Goal: Information Seeking & Learning: Understand process/instructions

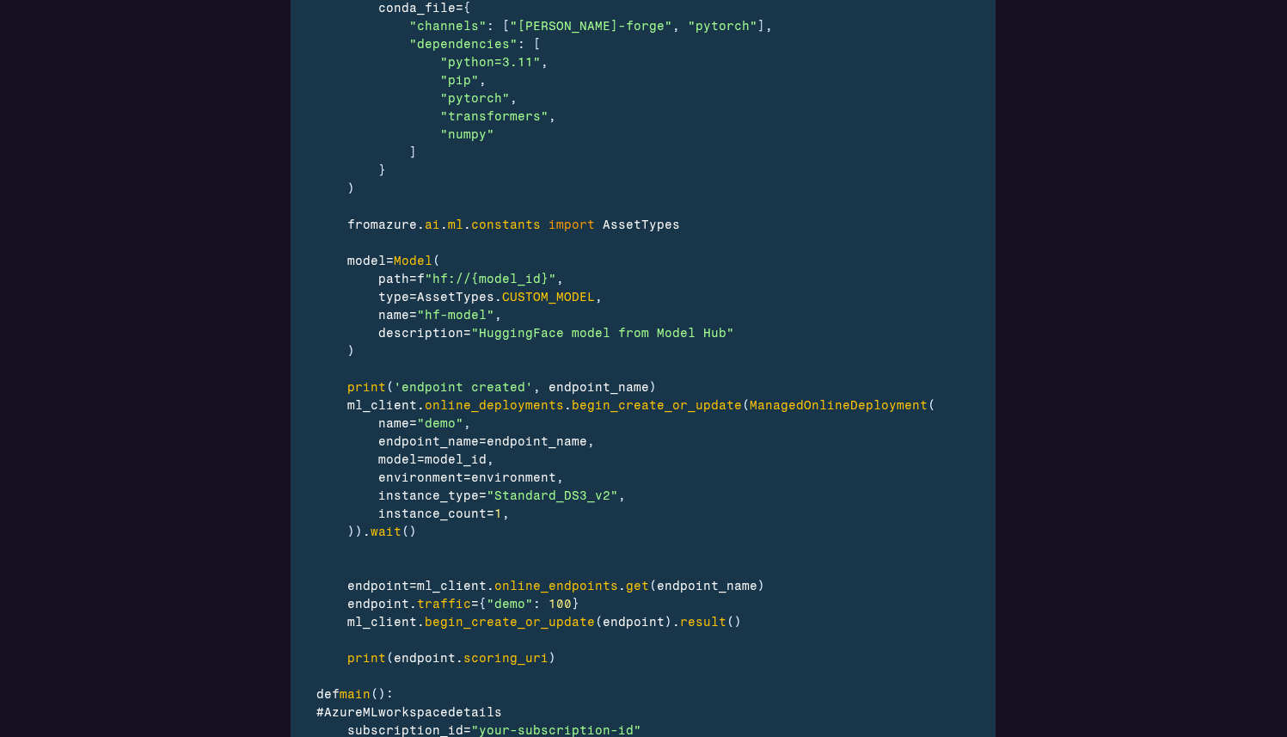
scroll to position [3620, 0]
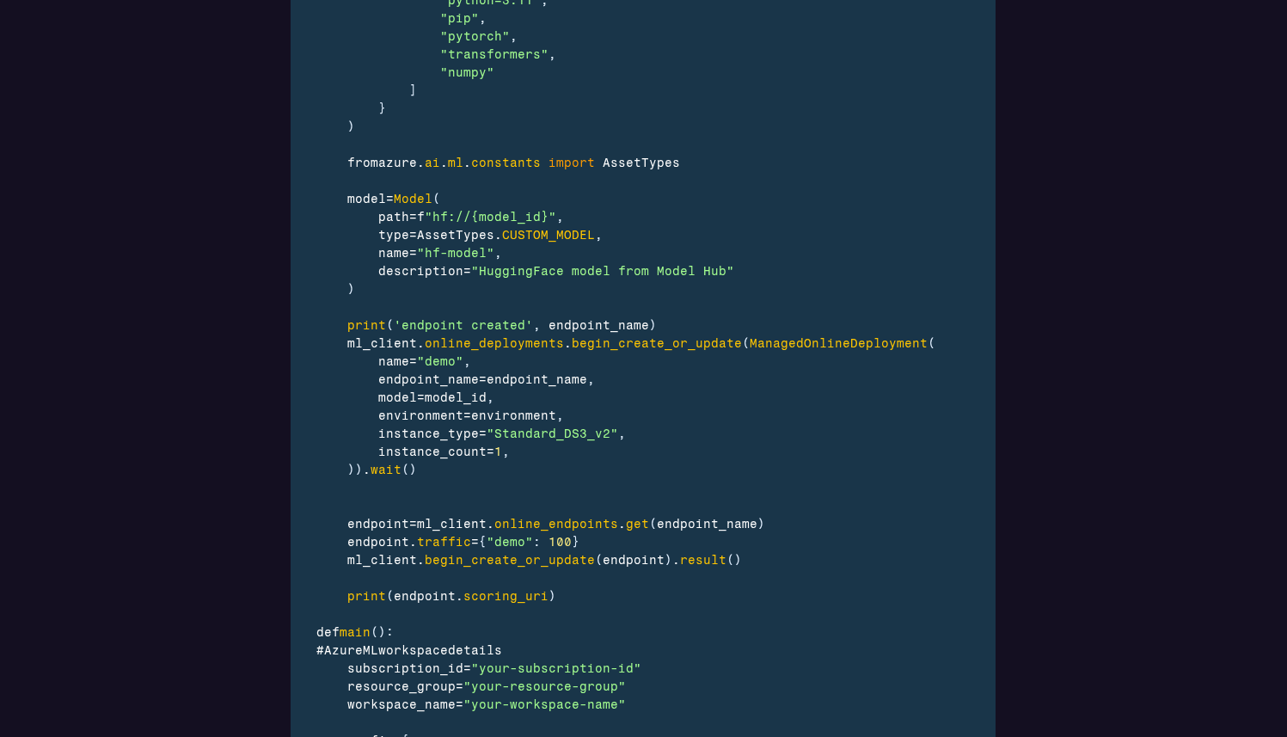
click at [577, 288] on div ")" at bounding box center [754, 289] width 876 height 18
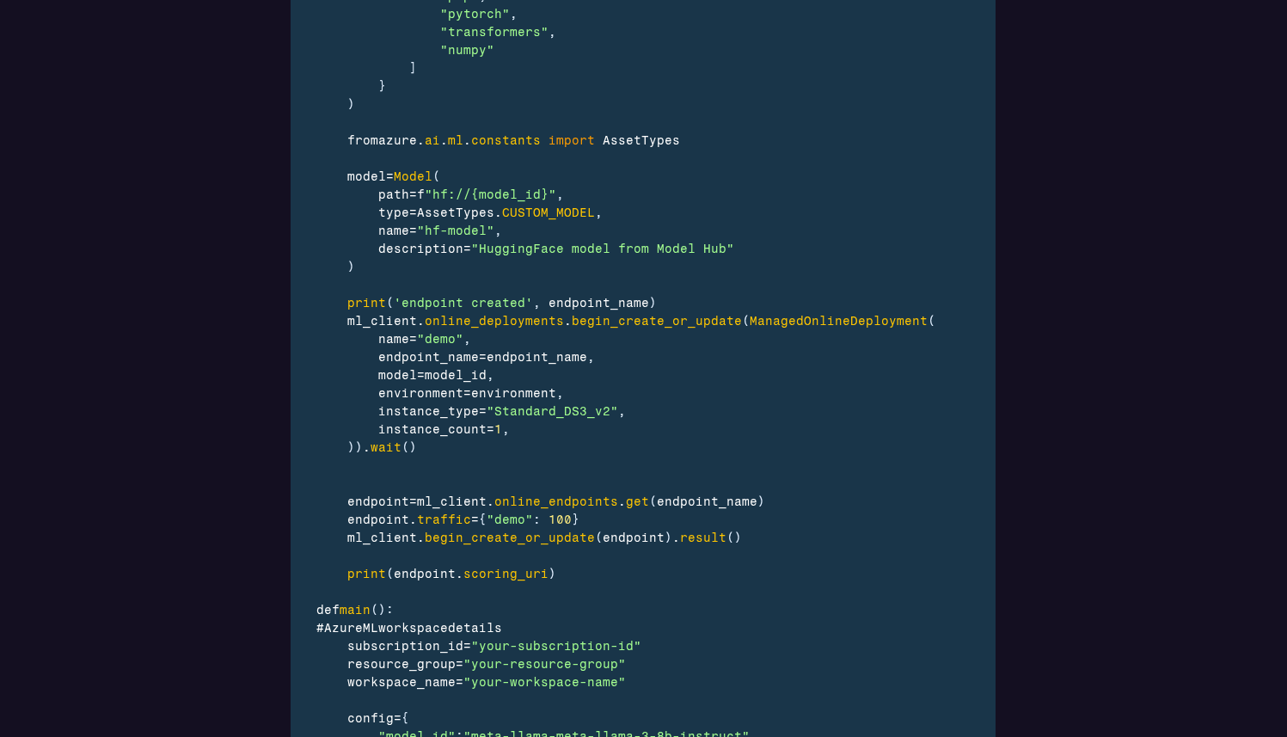
click at [599, 297] on span "endpoint_name" at bounding box center [599, 303] width 101 height 15
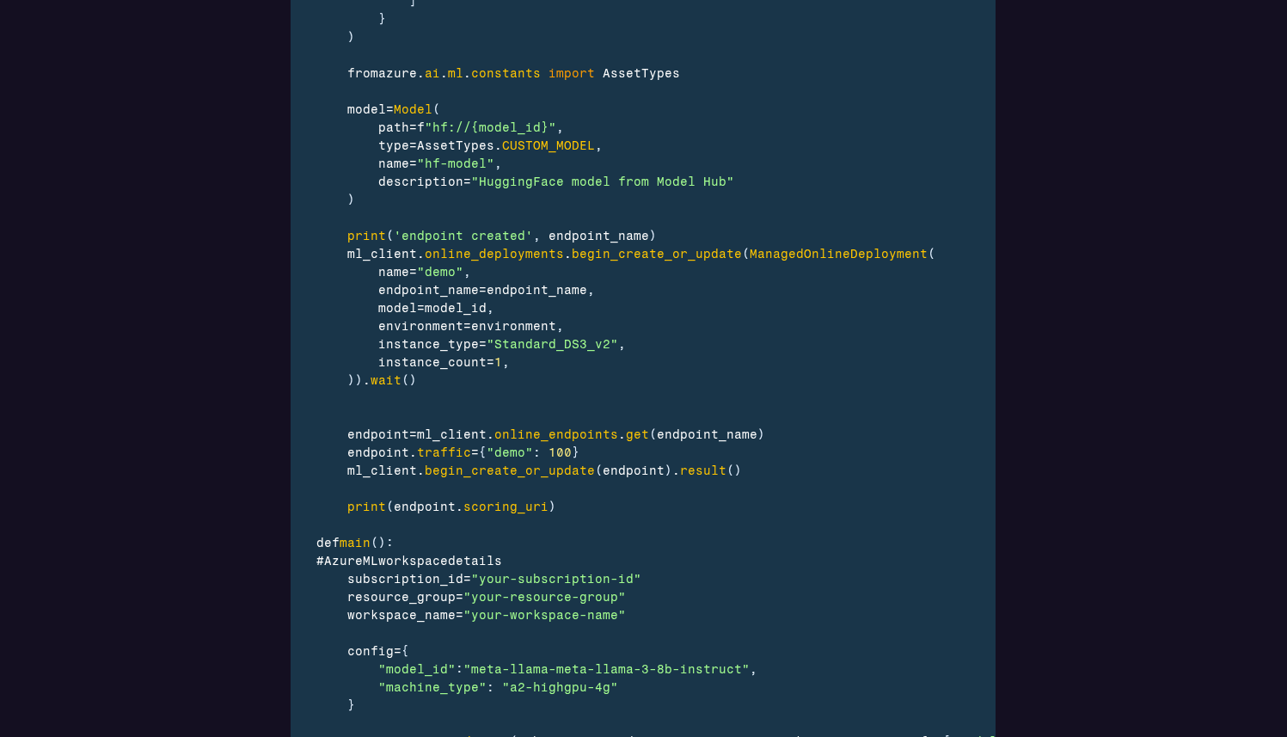
scroll to position [3720, 0]
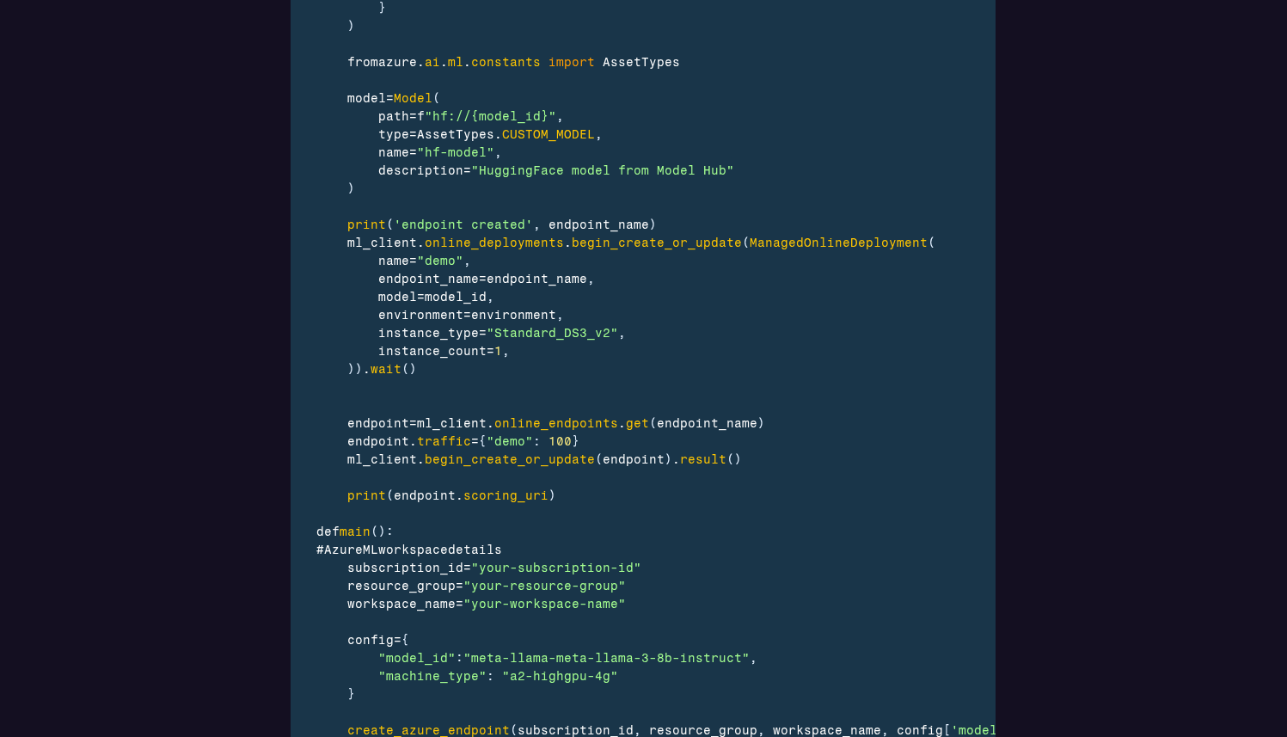
click at [549, 332] on span ""Standard_DS3_v2"" at bounding box center [553, 333] width 132 height 15
click at [599, 335] on span ""Standard_DS3_v2"" at bounding box center [553, 333] width 132 height 15
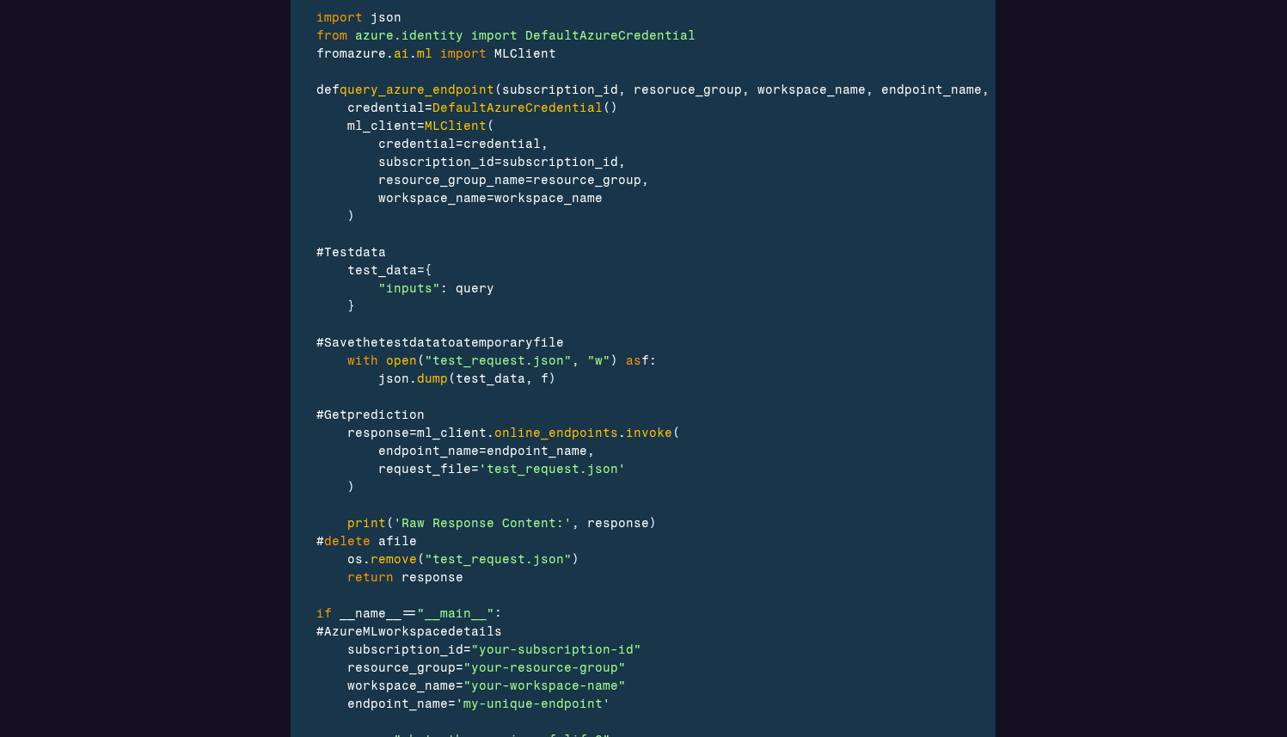
scroll to position [4908, 0]
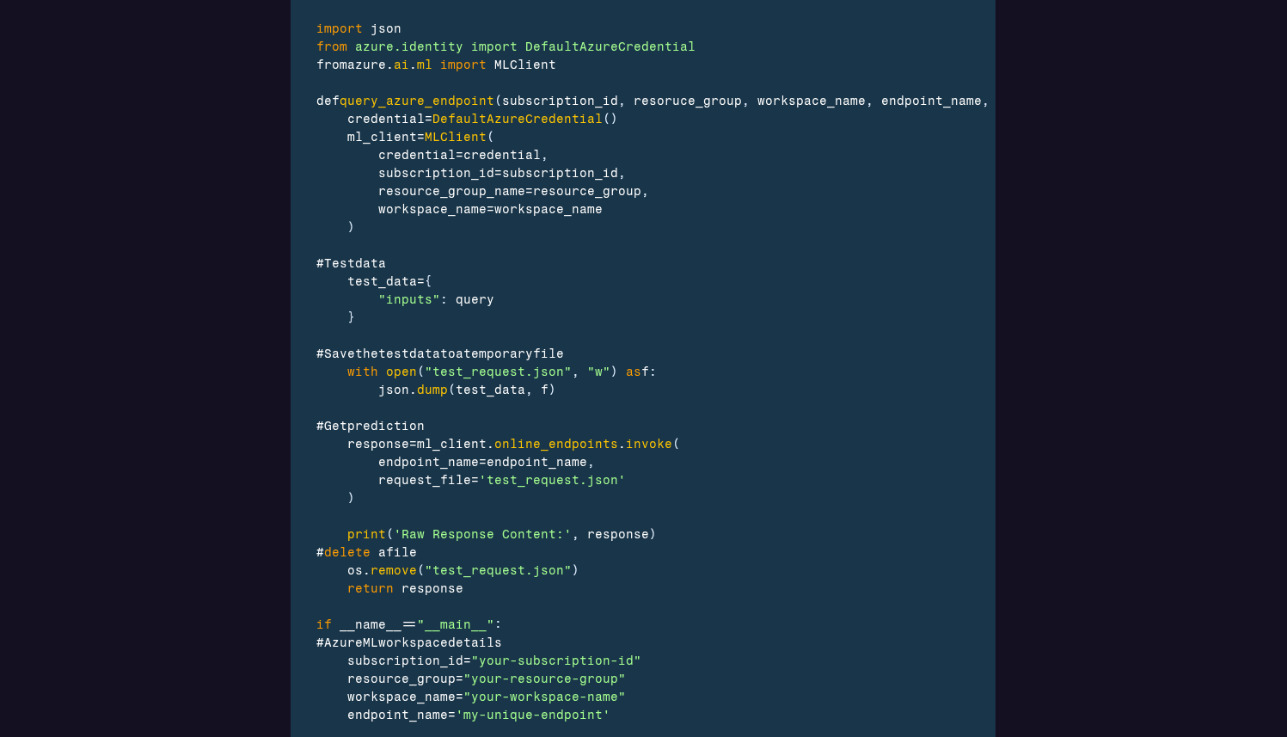
click at [511, 379] on span ""test_request.json"" at bounding box center [498, 372] width 147 height 15
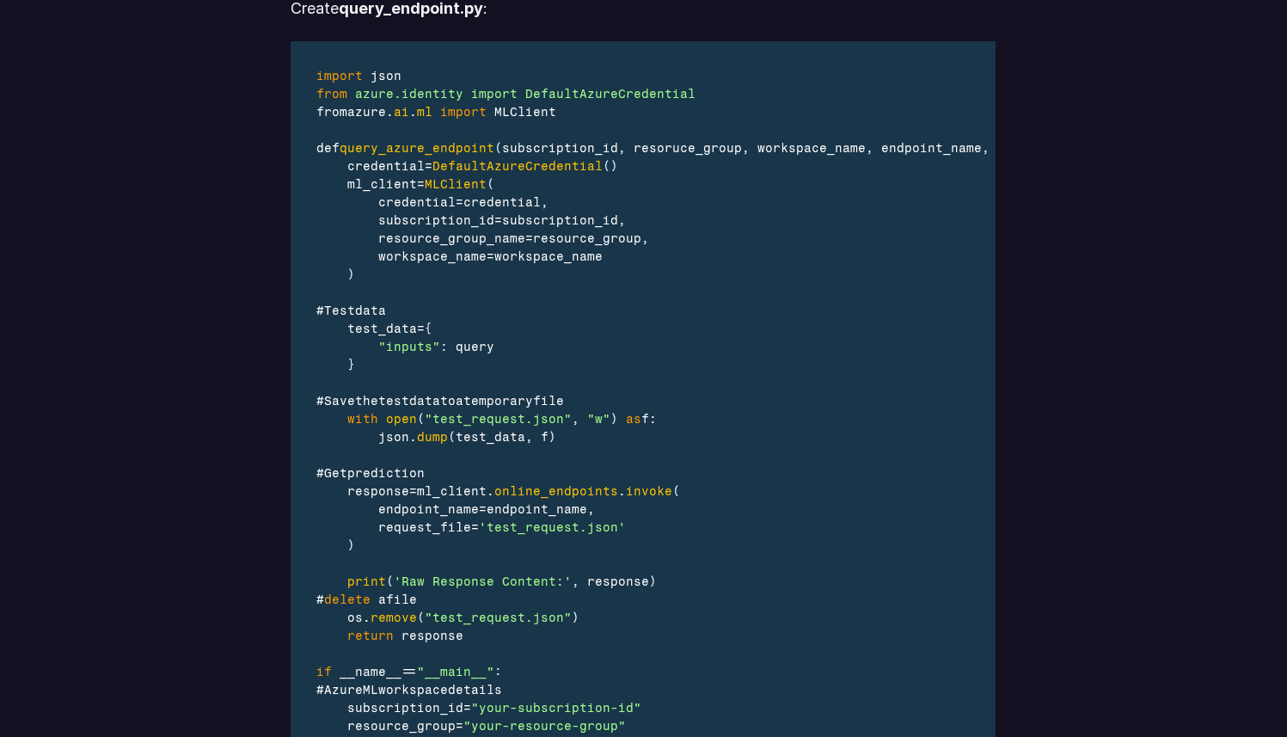
click at [697, 374] on div "}" at bounding box center [688, 365] width 745 height 18
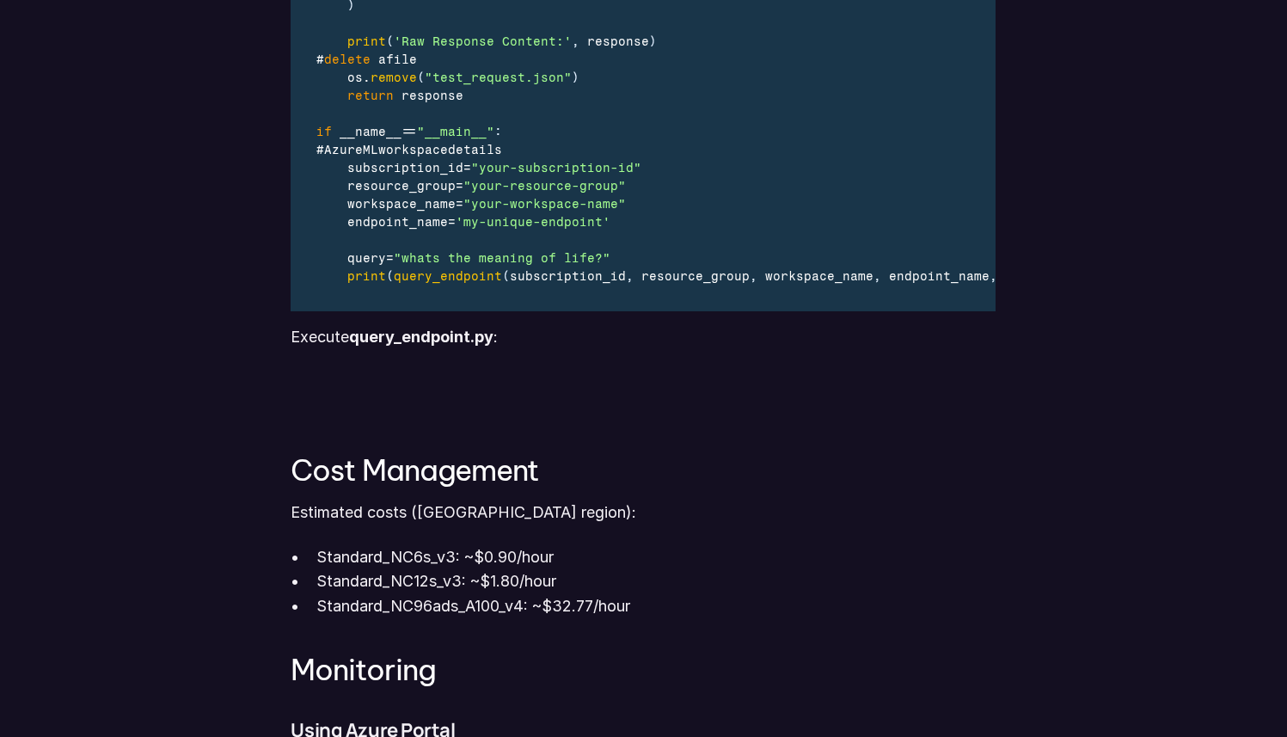
scroll to position [5412, 0]
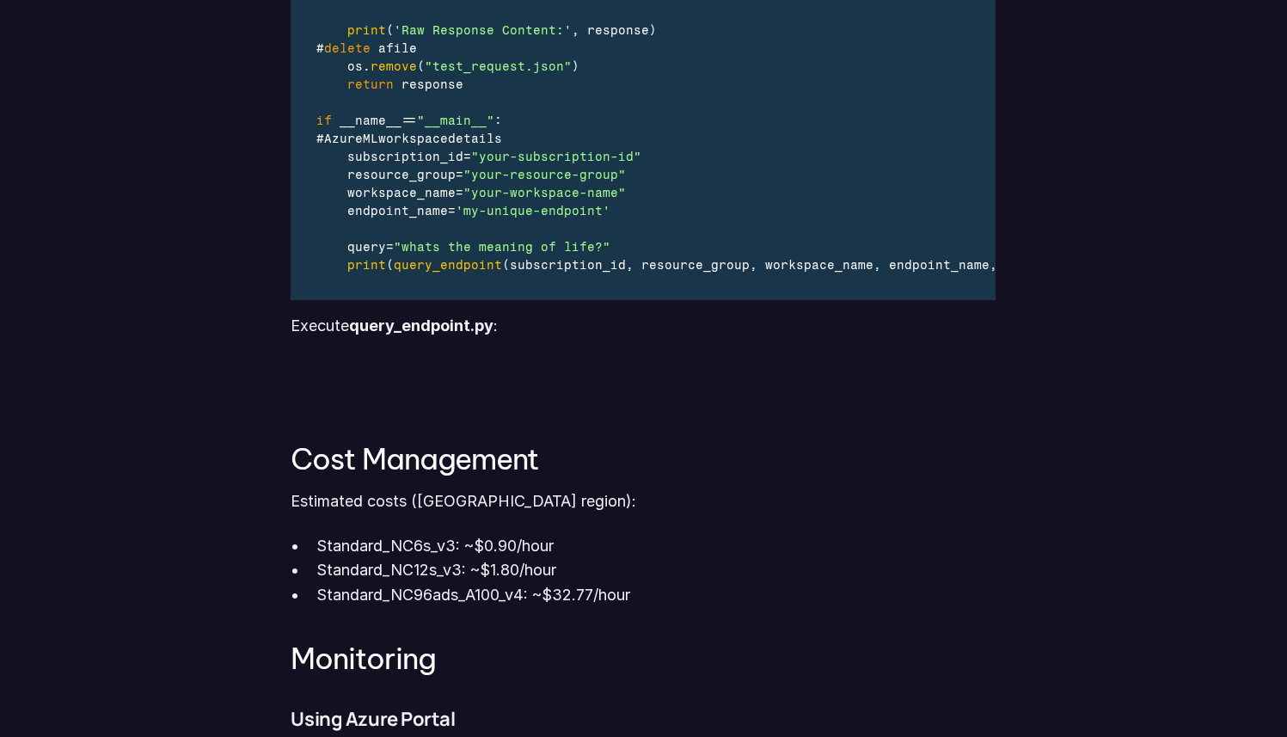
drag, startPoint x: 653, startPoint y: 473, endPoint x: 660, endPoint y: 468, distance: 9.3
click at [653, 473] on h3 "Cost Management" at bounding box center [643, 459] width 705 height 32
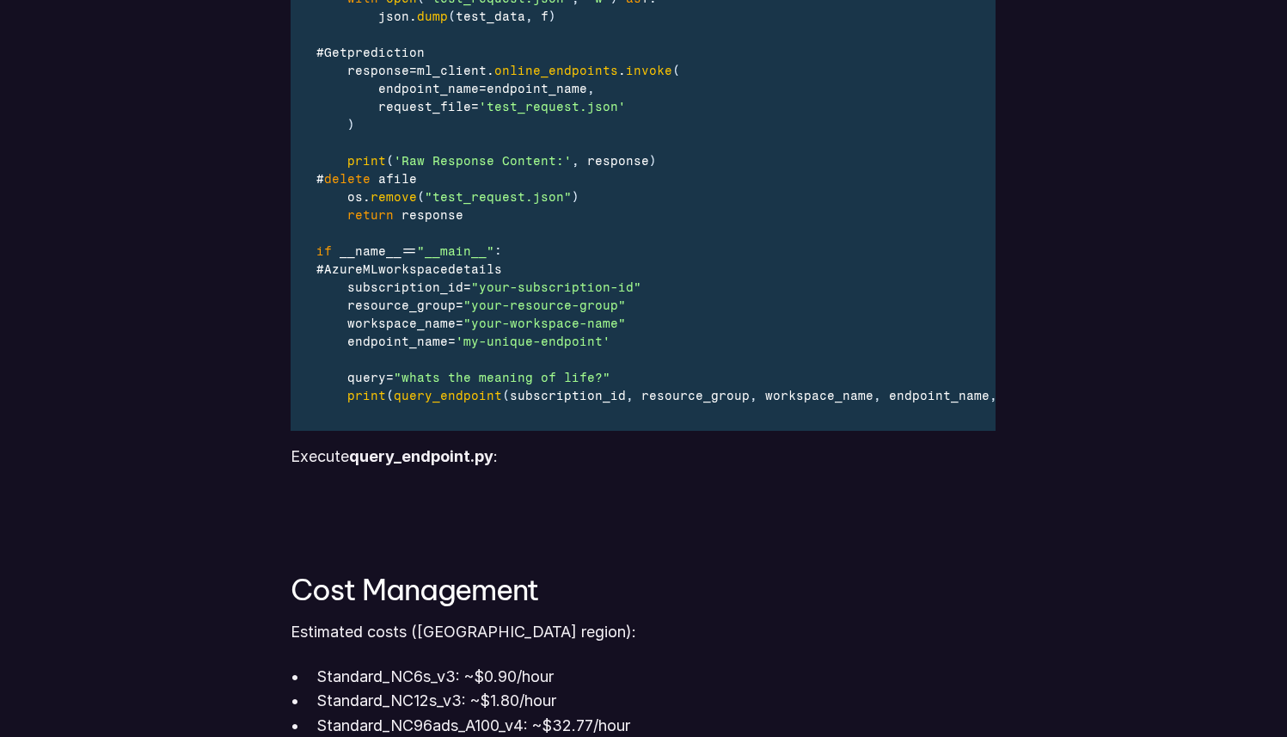
scroll to position [5292, 0]
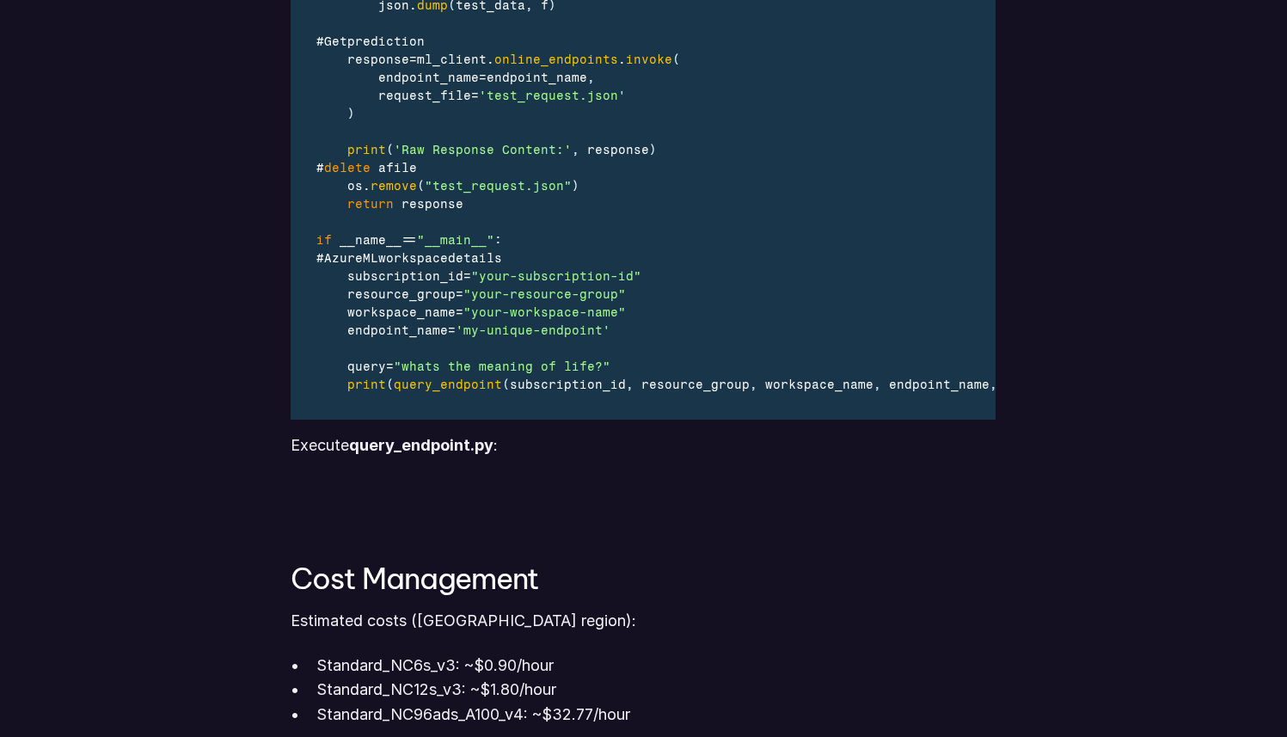
drag, startPoint x: 636, startPoint y: 447, endPoint x: 814, endPoint y: 456, distance: 179.1
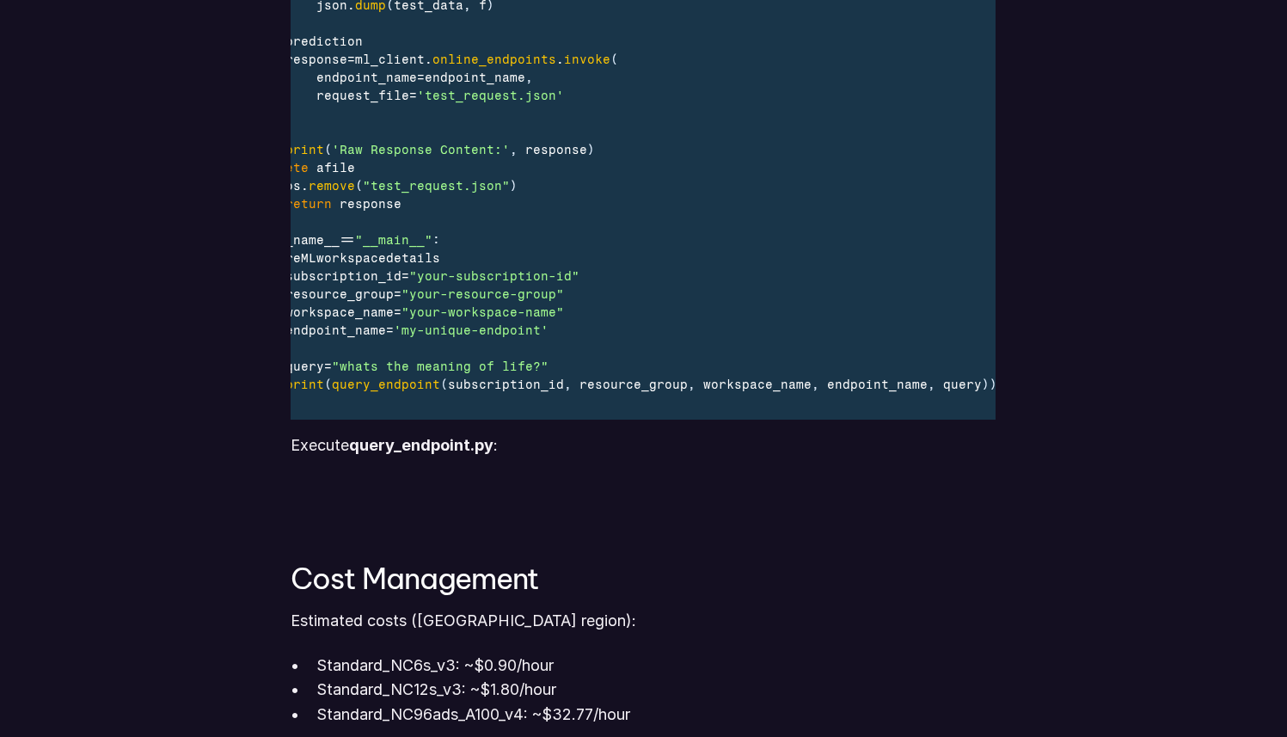
scroll to position [0, 0]
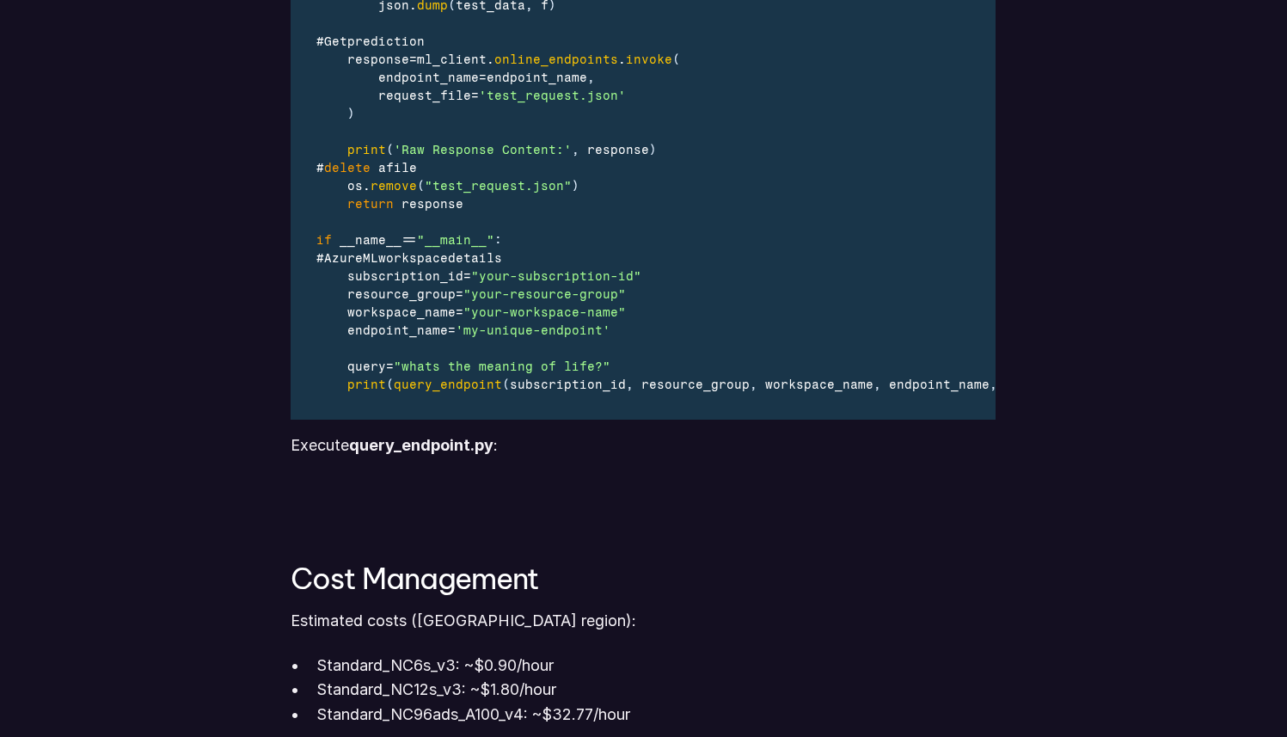
drag, startPoint x: 666, startPoint y: 445, endPoint x: 759, endPoint y: 439, distance: 93.1
drag, startPoint x: 796, startPoint y: 108, endPoint x: 741, endPoint y: 116, distance: 55.6
click at [795, 105] on div "request_file = 'test_request.json'" at bounding box center [688, 96] width 745 height 18
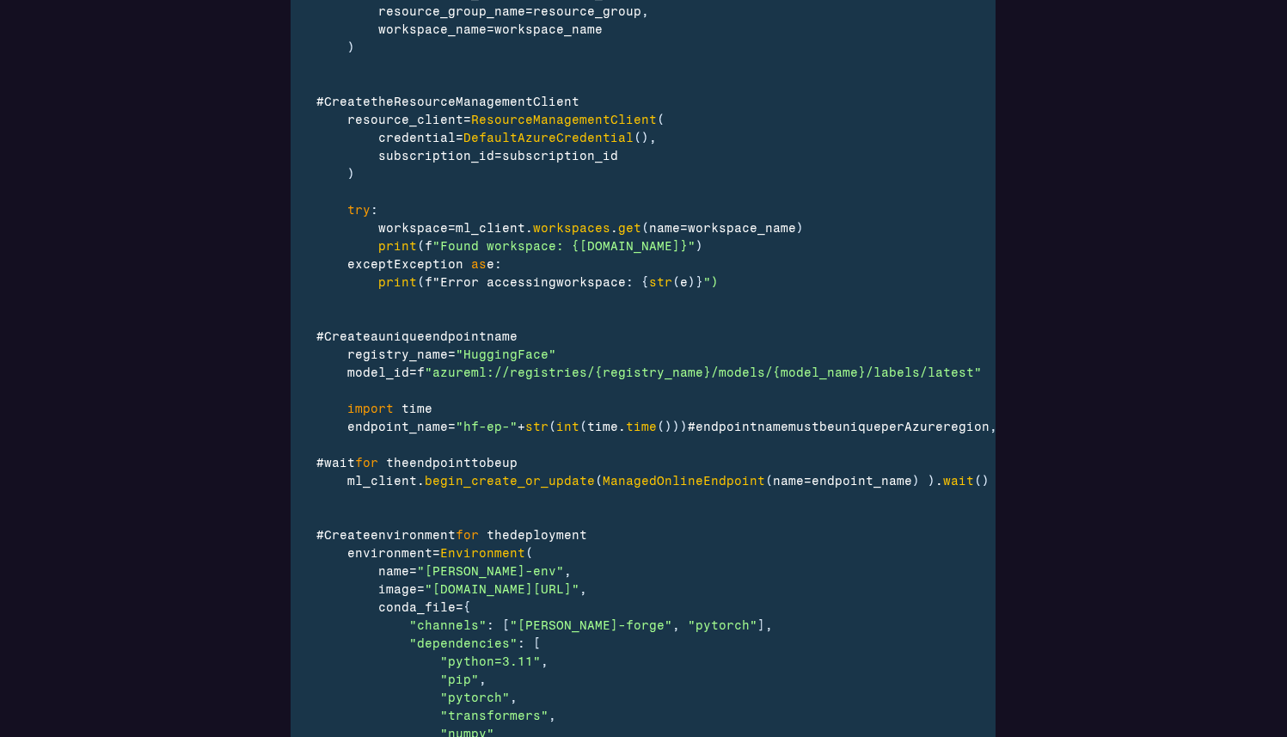
scroll to position [2970, 0]
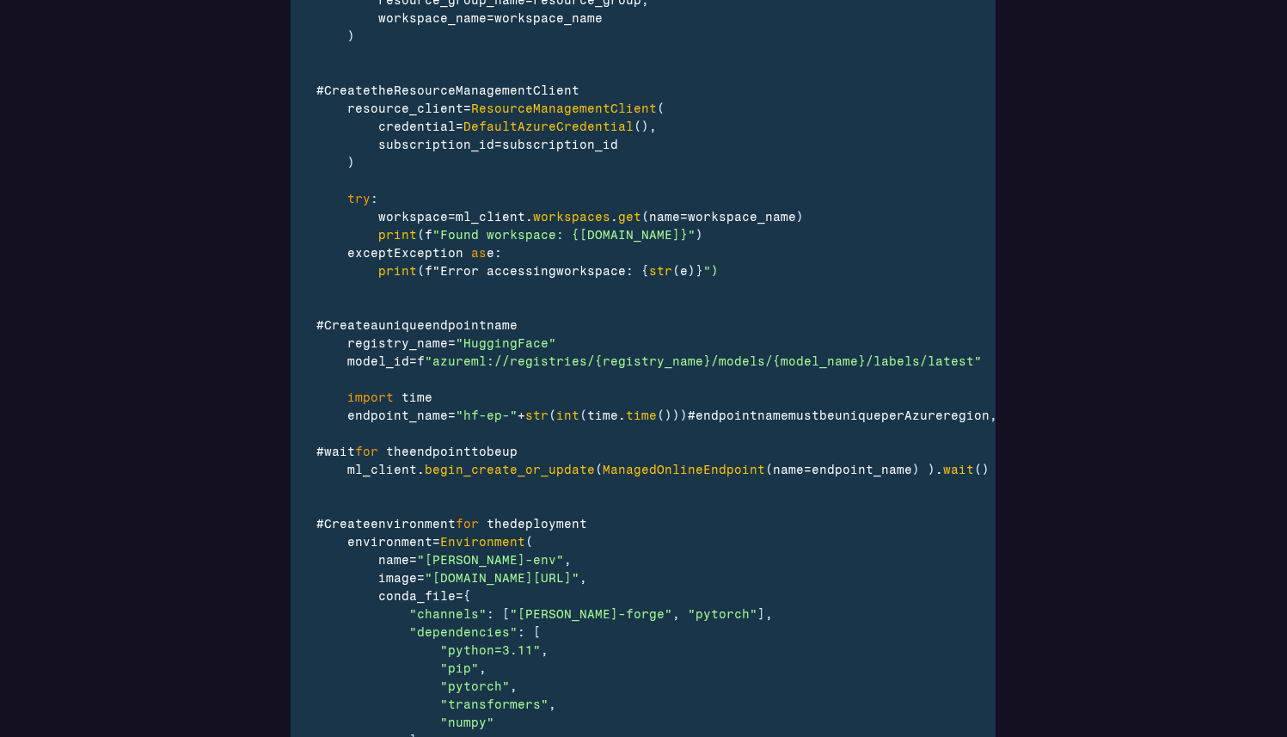
click at [501, 417] on span ""hf-ep-"" at bounding box center [487, 415] width 62 height 15
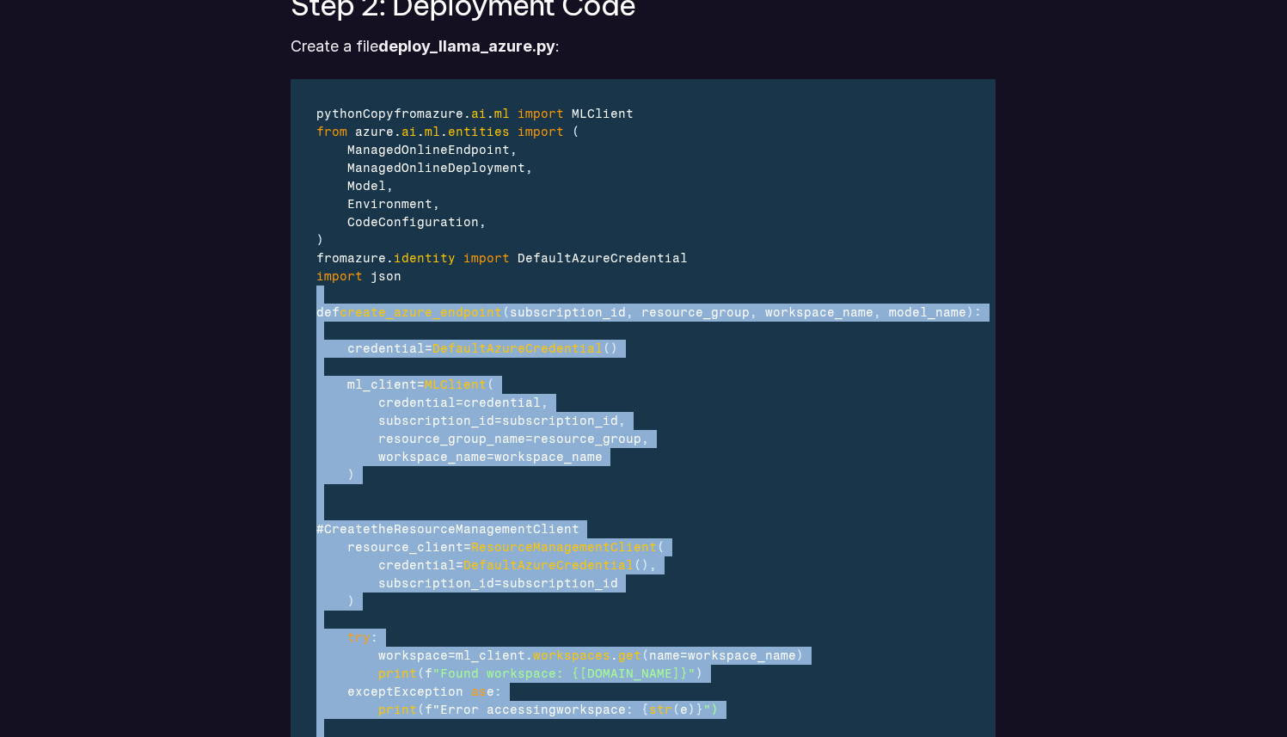
scroll to position [2542, 0]
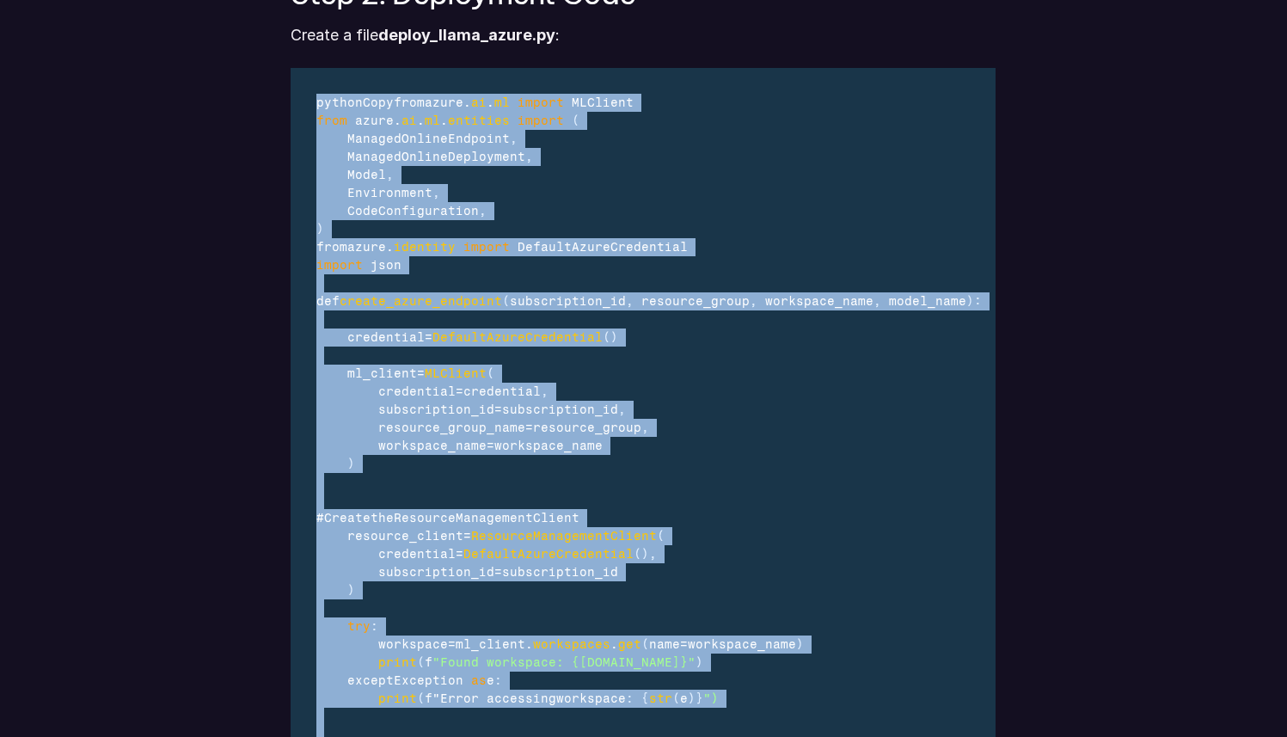
drag, startPoint x: 539, startPoint y: 675, endPoint x: 306, endPoint y: 111, distance: 610.4
copy div "pythonCopyfrom azure . ai . ml import MLClient from azure . ai . ml . entities …"
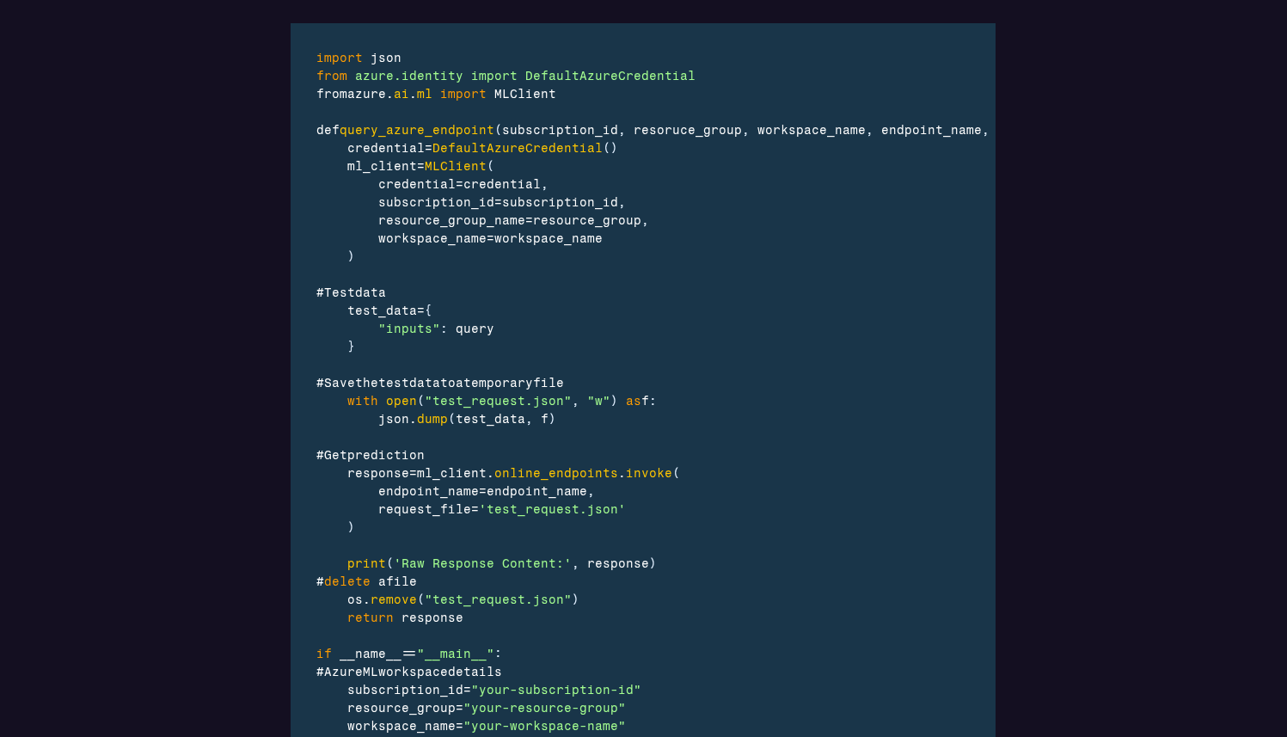
scroll to position [4580, 0]
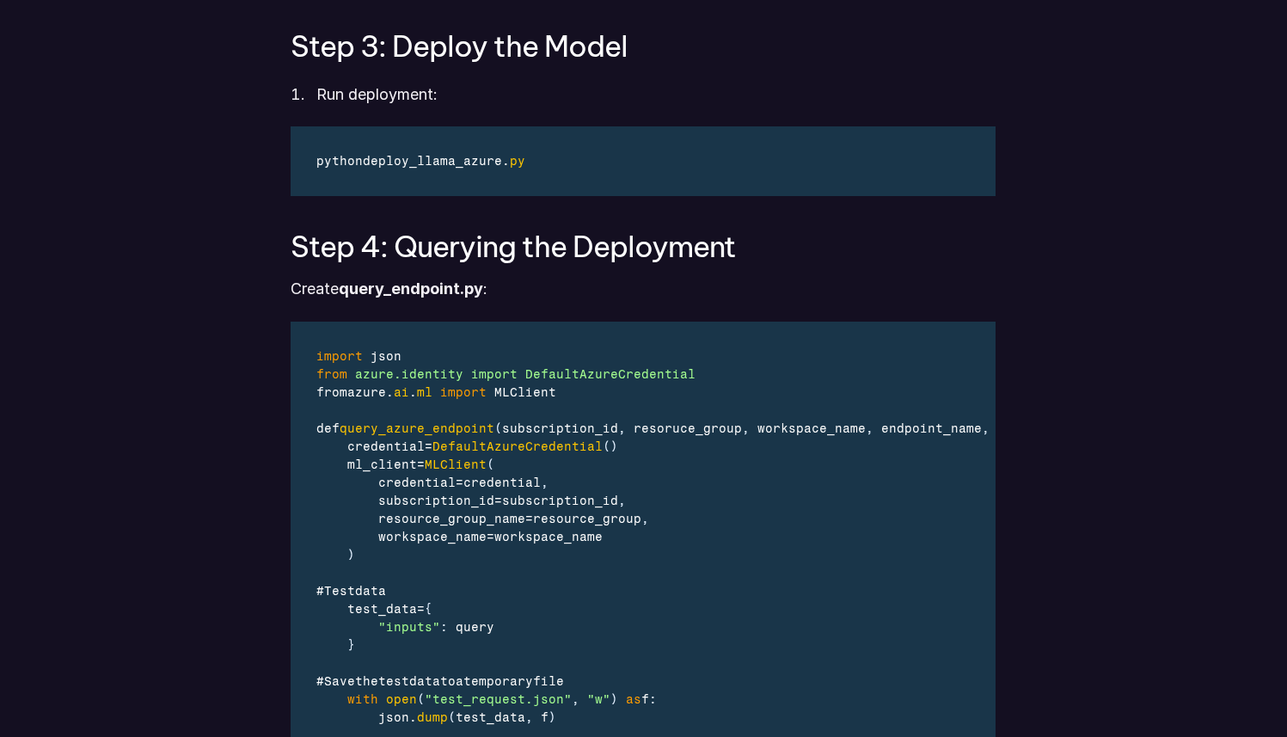
click at [400, 400] on span "ai" at bounding box center [401, 392] width 15 height 15
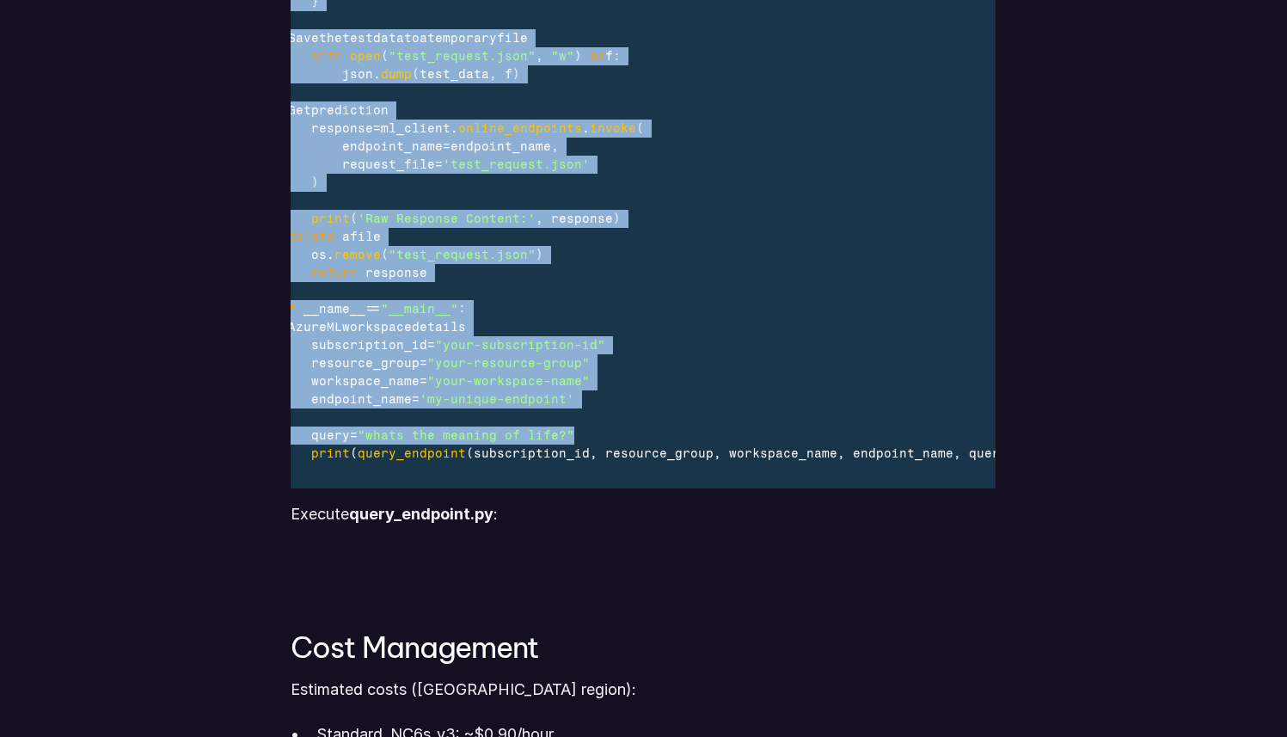
scroll to position [0, 62]
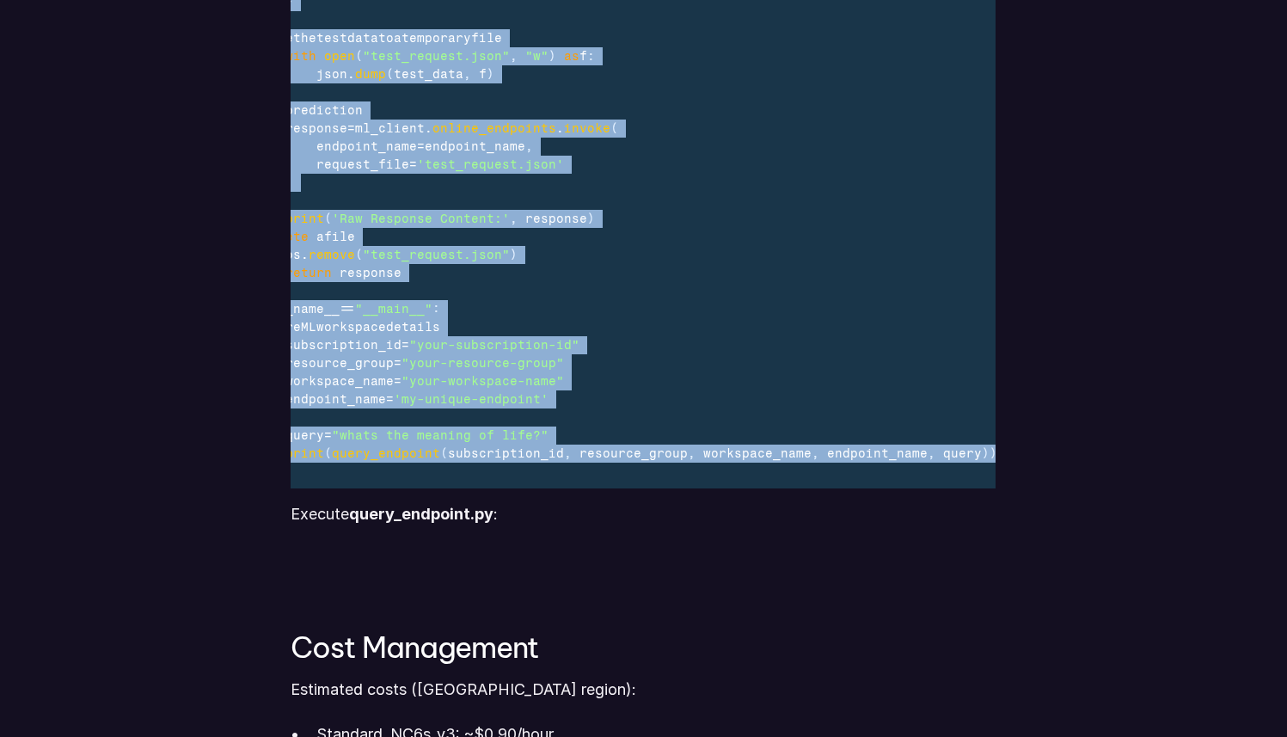
drag, startPoint x: 320, startPoint y: 371, endPoint x: 999, endPoint y: 464, distance: 685.8
copy div "import json from azure.identity import DefaultAzureCredential from azure . ai .…"
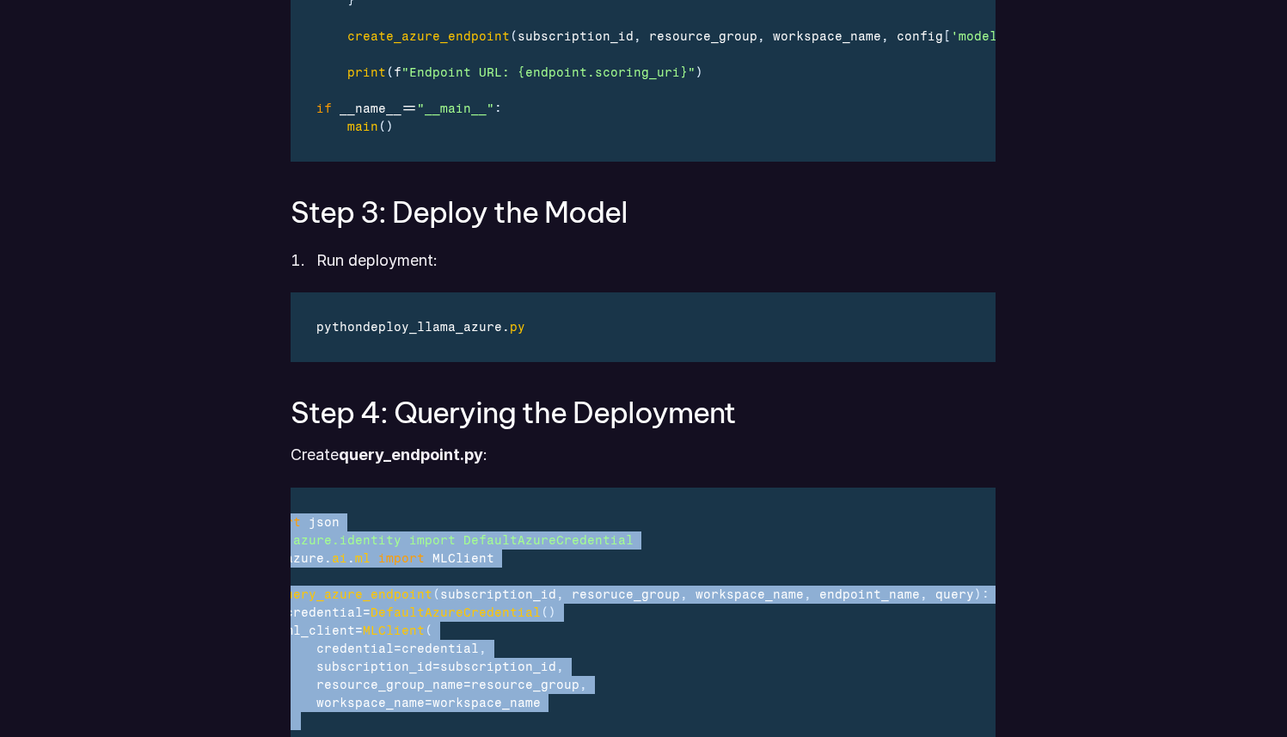
scroll to position [4437, 0]
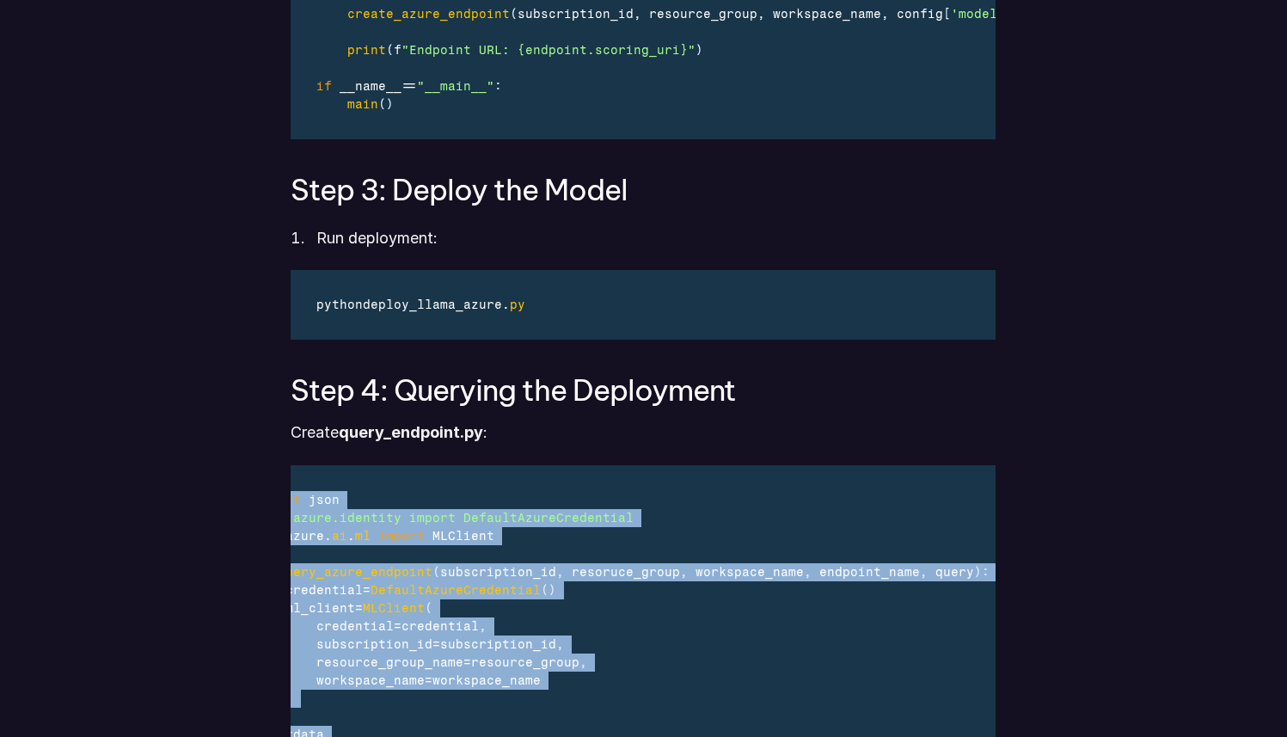
click at [553, 525] on span "azure.identity import DefaultAzureCredential" at bounding box center [463, 518] width 341 height 15
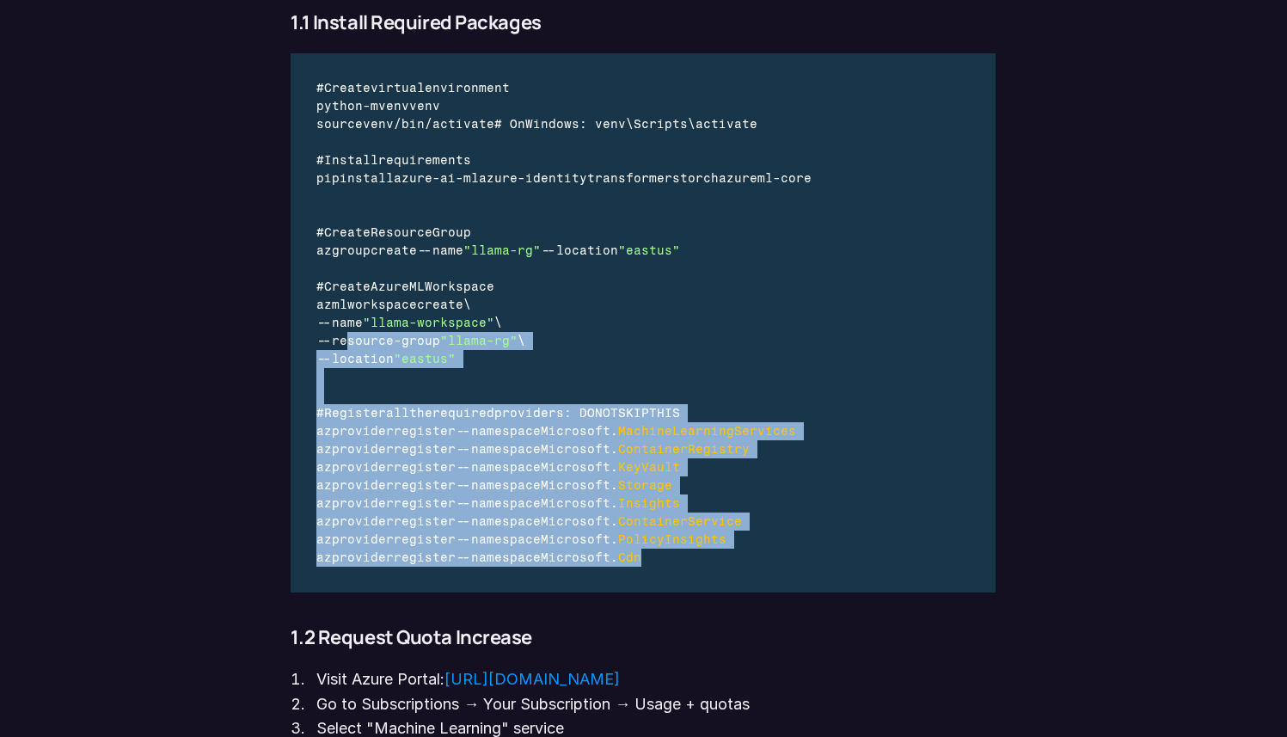
scroll to position [1592, 0]
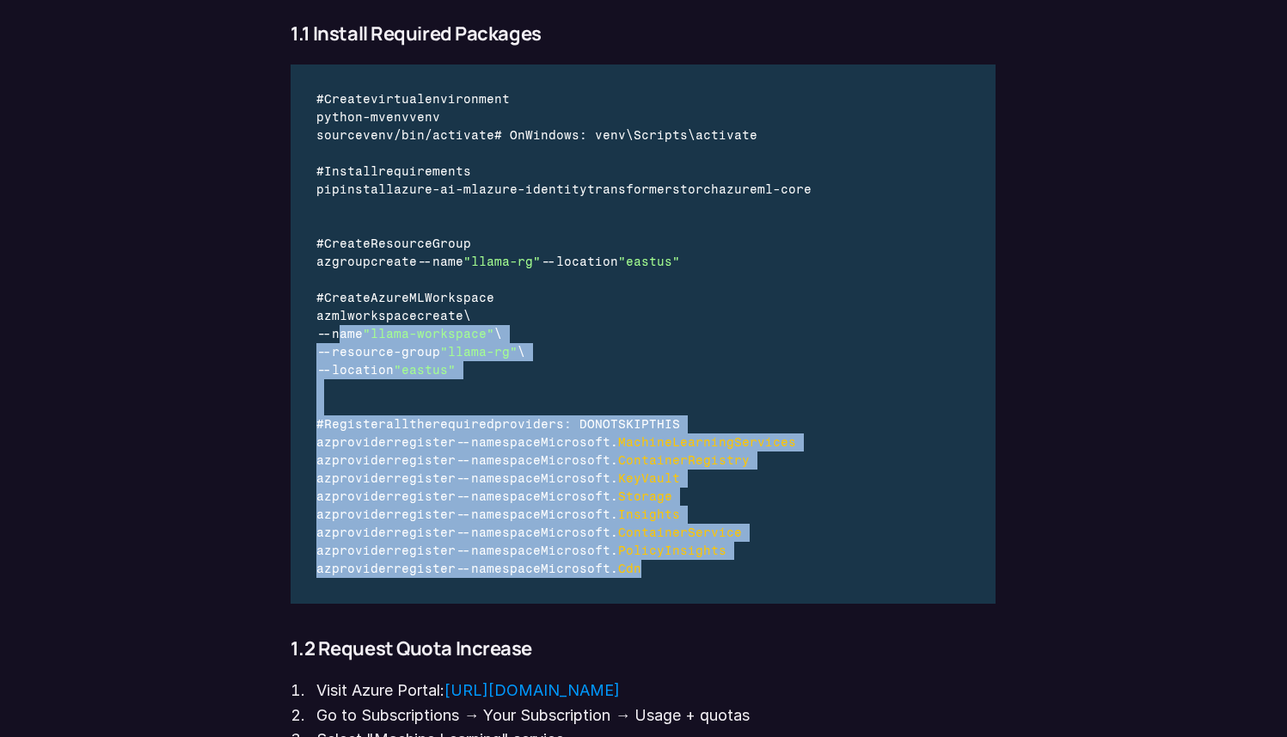
drag, startPoint x: 722, startPoint y: 399, endPoint x: 371, endPoint y: 334, distance: 357.8
click at [371, 334] on div "# Create virtual environment python - m venv venv source venv / bin / activate …" at bounding box center [565, 333] width 549 height 539
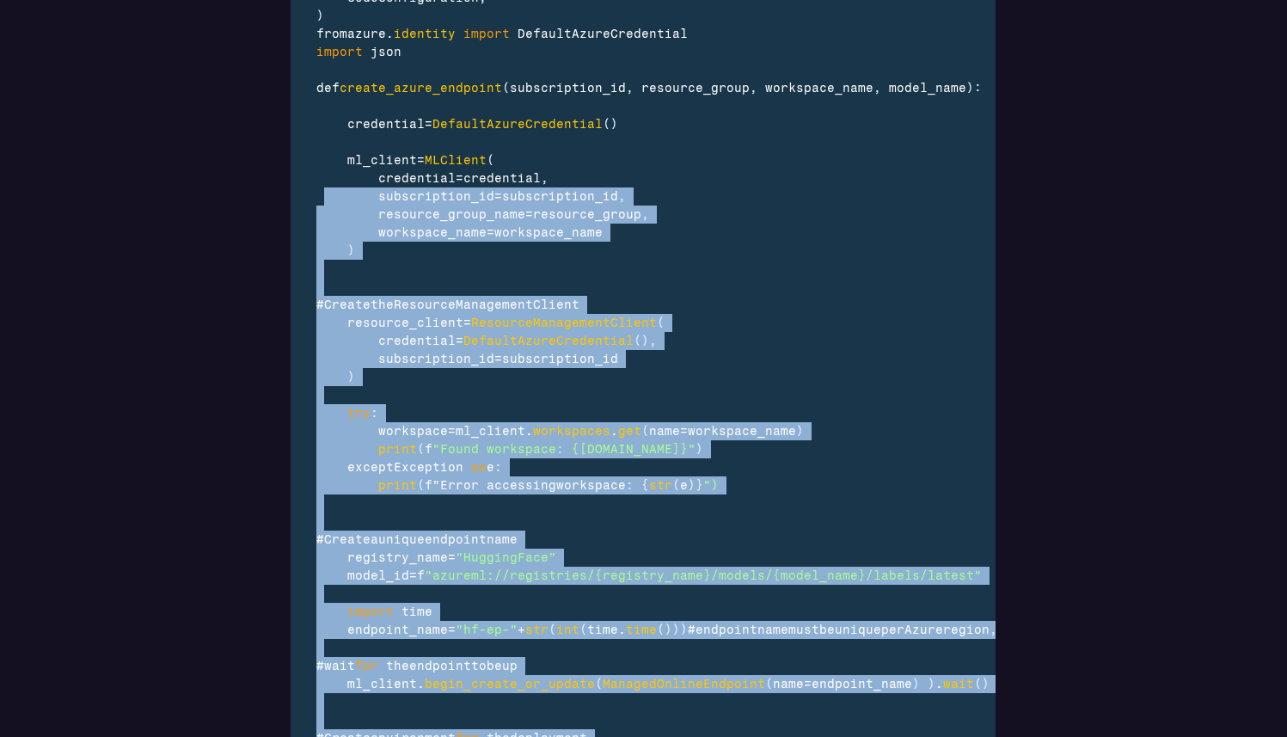
scroll to position [2490, 0]
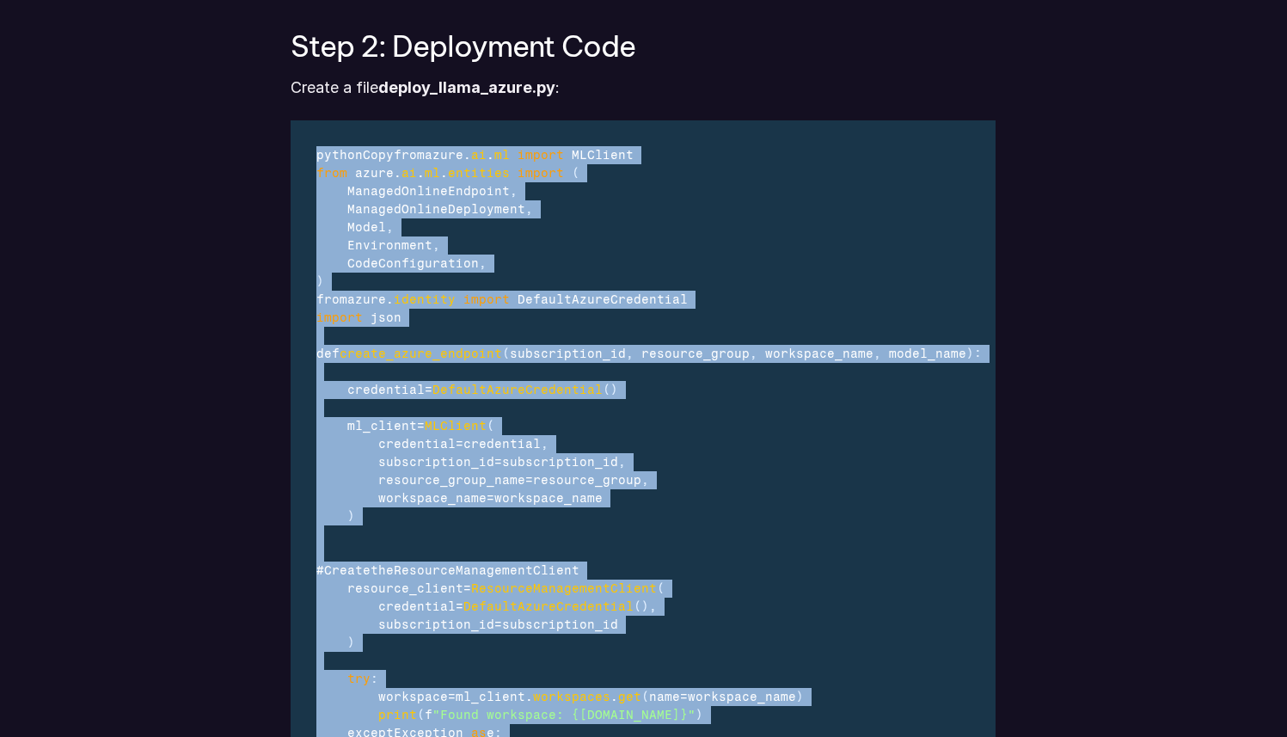
drag, startPoint x: 585, startPoint y: 523, endPoint x: 312, endPoint y: 161, distance: 453.2
copy div "pythonCopyfrom azure . ai . ml import MLClient from azure . ai . ml . entities …"
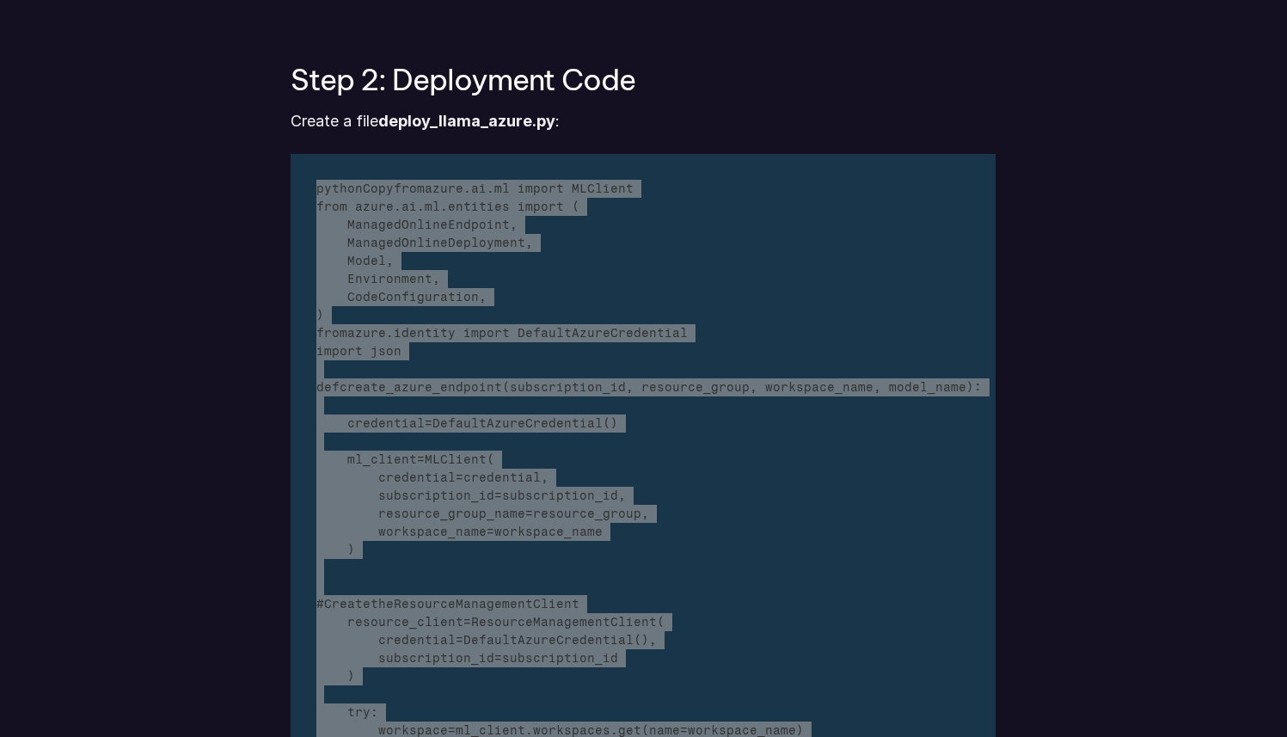
scroll to position [2434, 0]
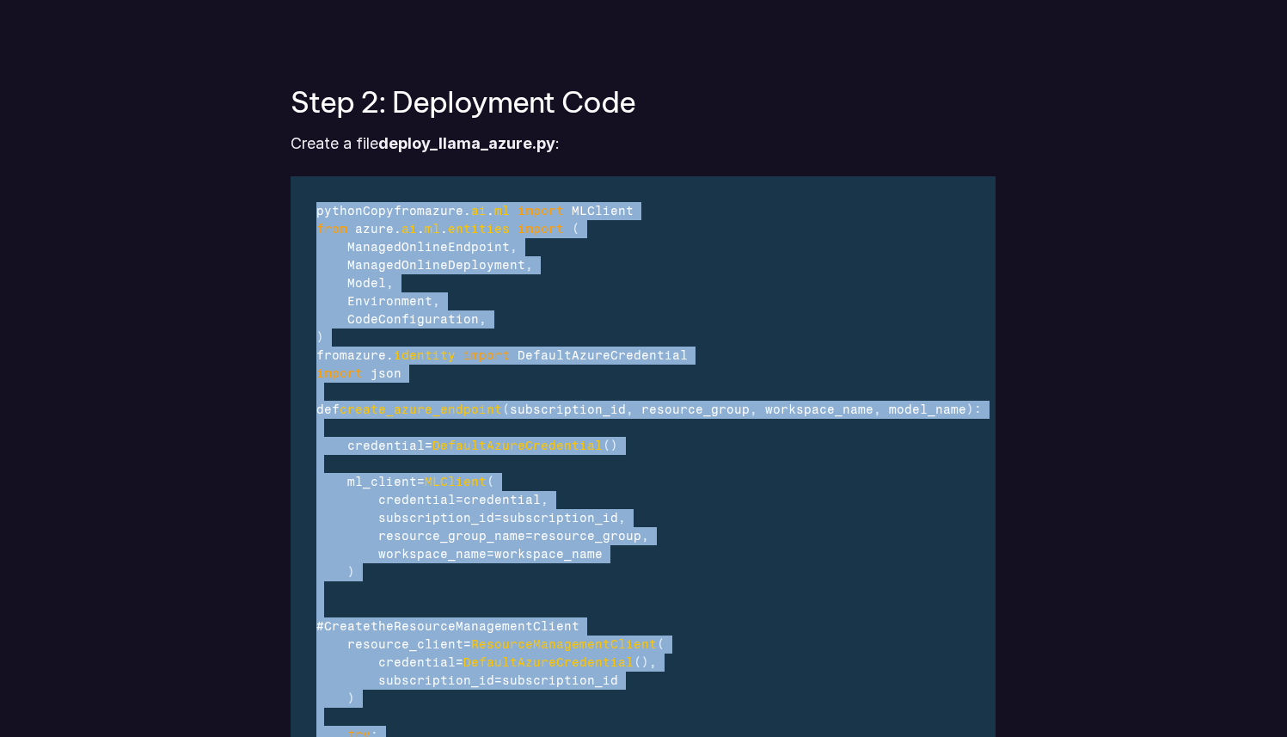
click at [539, 271] on div "ManagedOnlineDeployment ," at bounding box center [754, 265] width 876 height 18
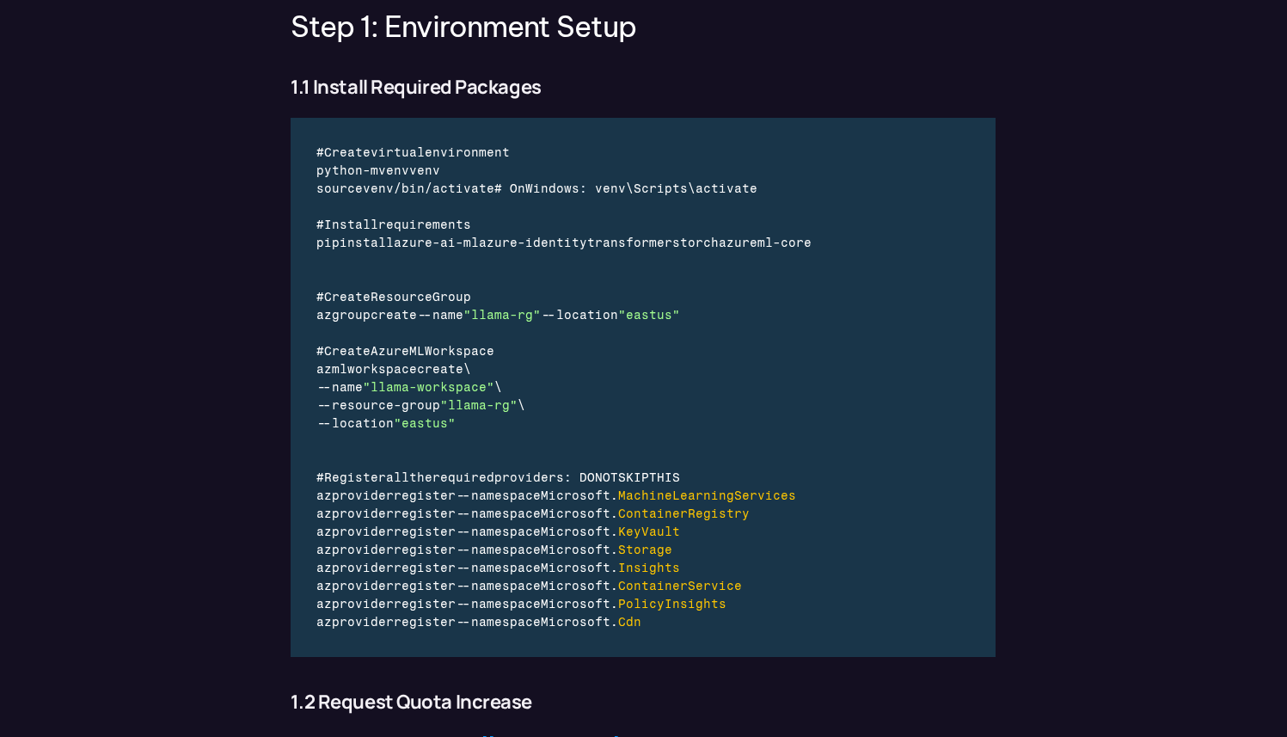
scroll to position [1527, 0]
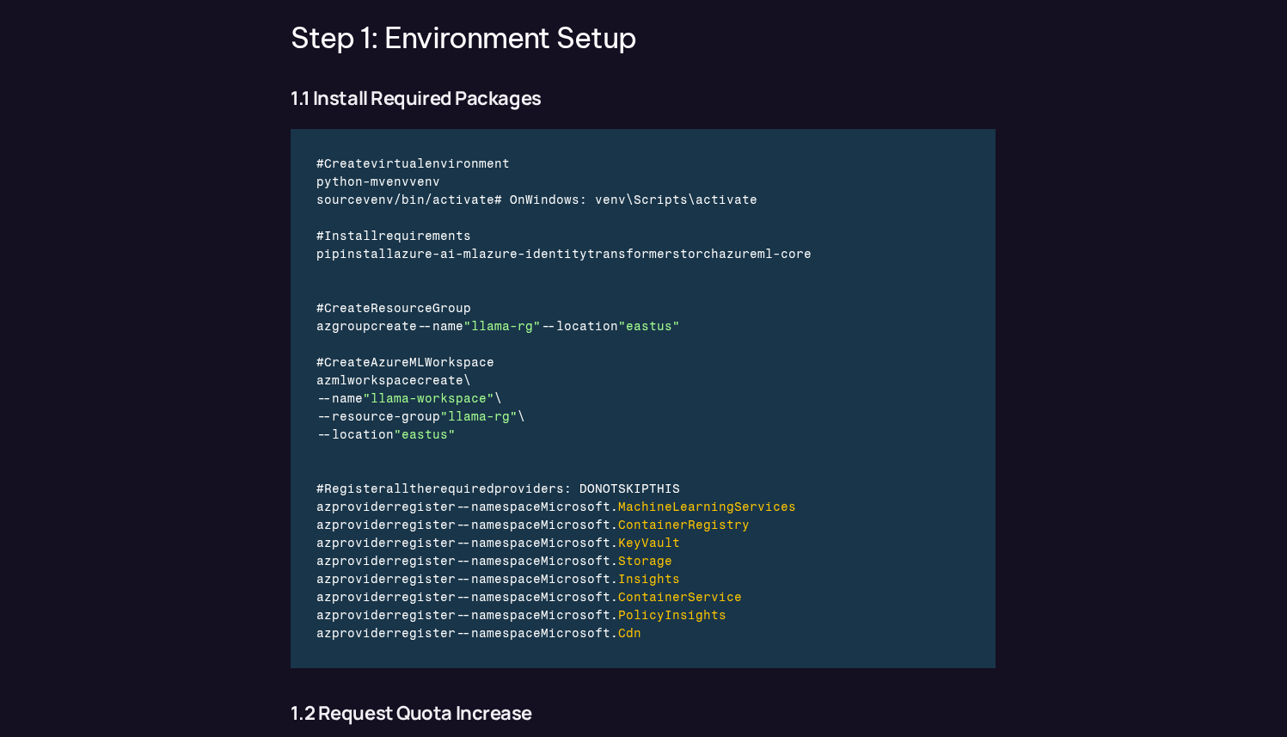
click at [697, 633] on div "az provider register -- namespace Microsoft . Cdn" at bounding box center [564, 633] width 497 height 18
click at [986, 652] on div "# Create virtual environment python - m venv venv source venv / bin / activate …" at bounding box center [643, 398] width 705 height 539
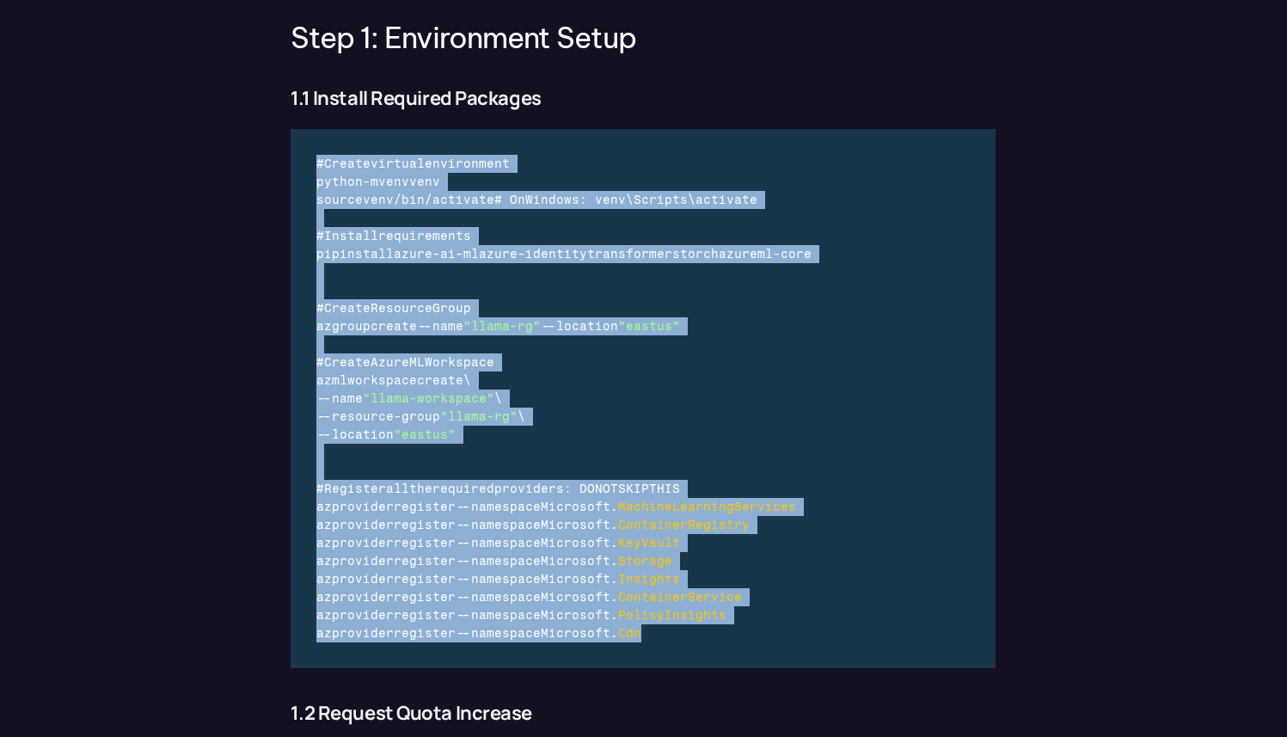
drag, startPoint x: 747, startPoint y: 631, endPoint x: 268, endPoint y: 160, distance: 672.0
copy div "# Create virtual environment python - m venv venv source venv / bin / activate …"
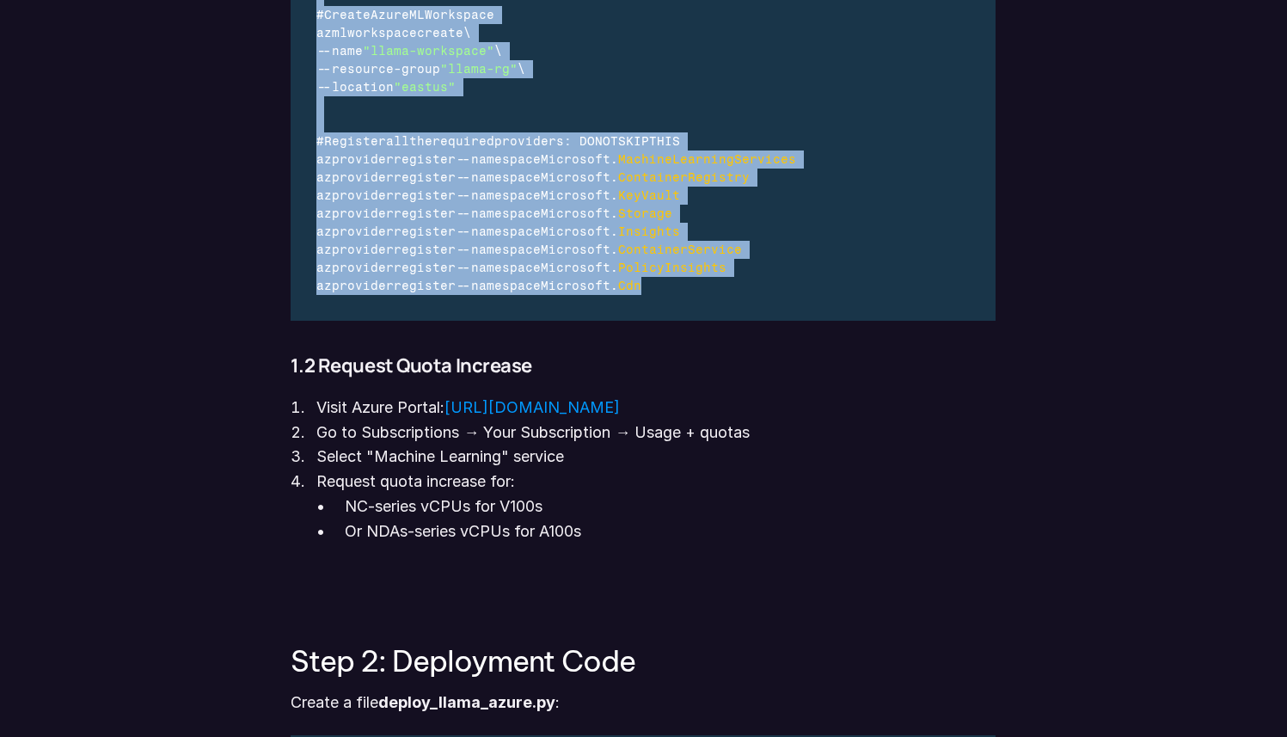
scroll to position [1946, 0]
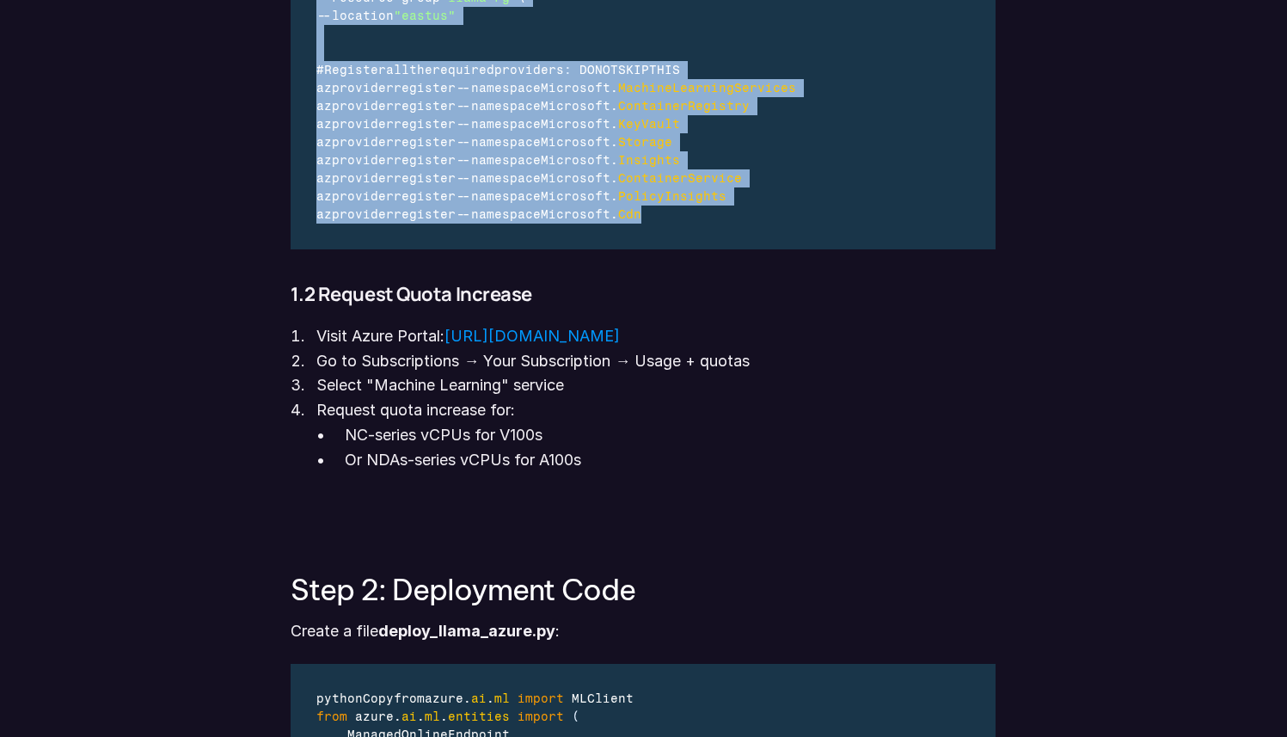
click at [648, 166] on span "Insights" at bounding box center [649, 160] width 62 height 15
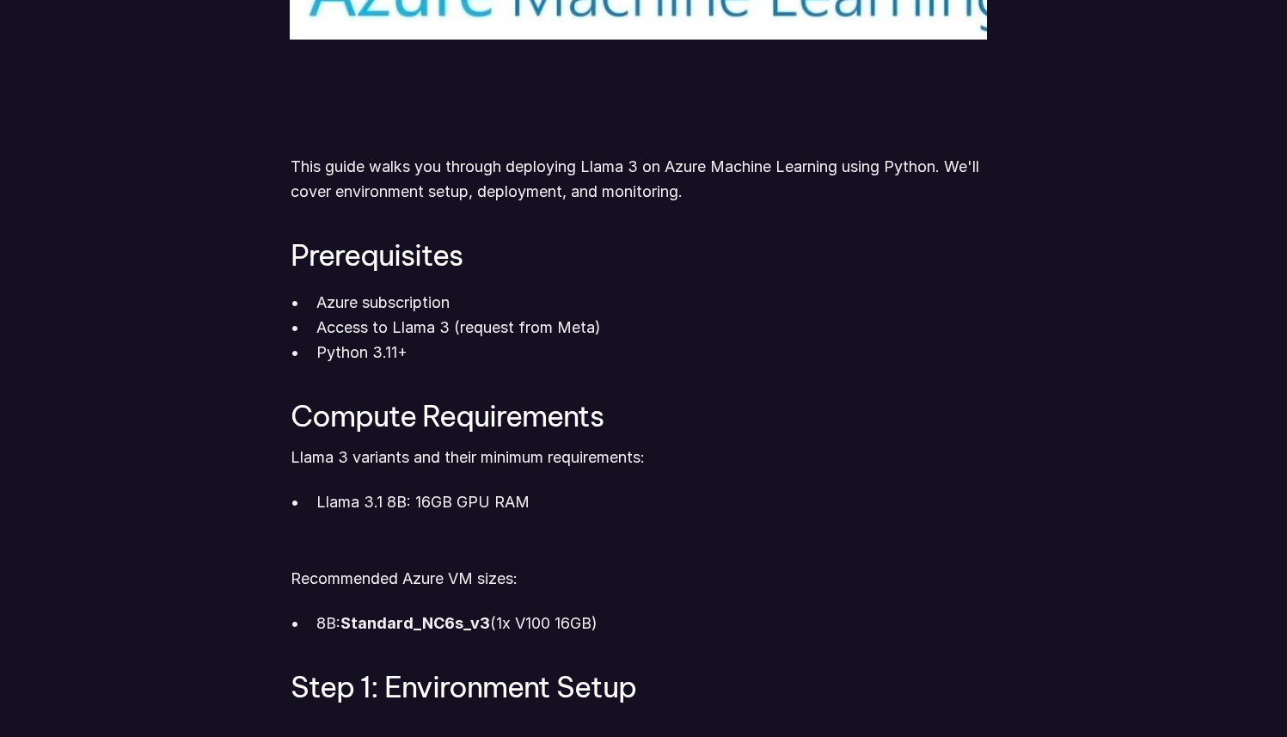
scroll to position [900, 0]
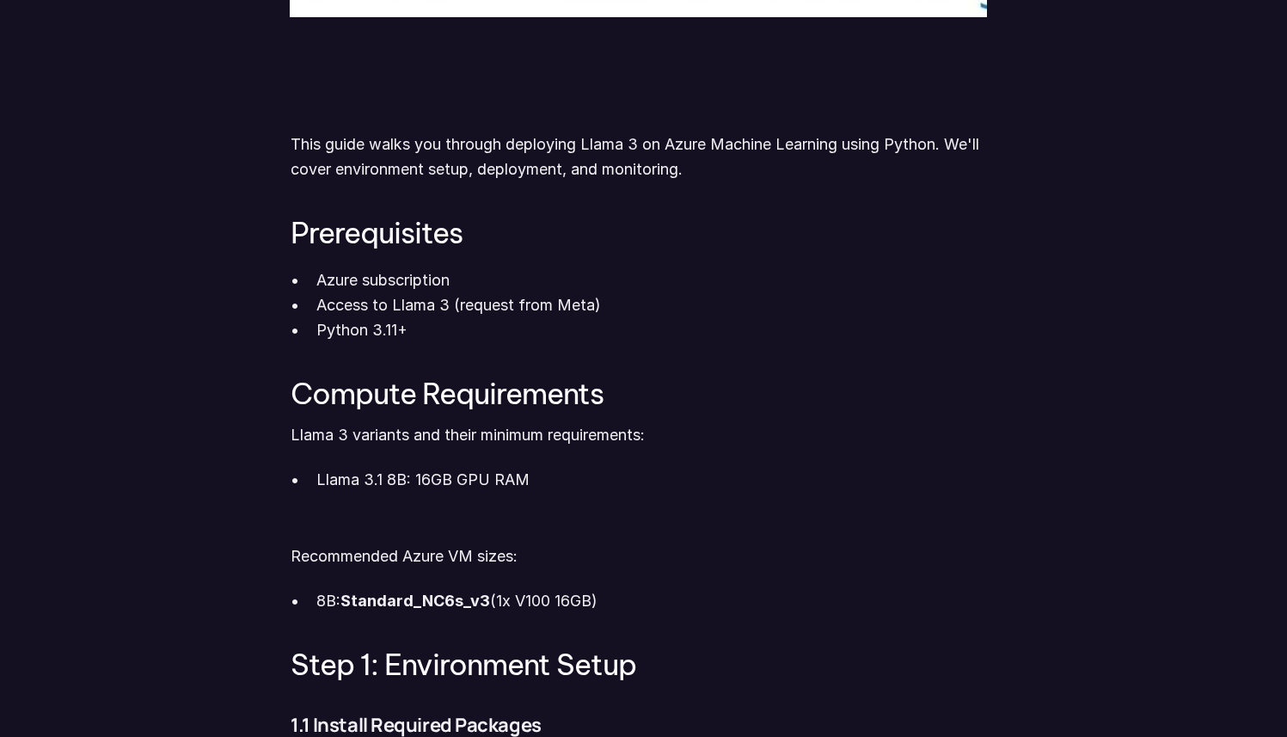
click at [526, 444] on p "Llama 3 variants and their minimum requirements:" at bounding box center [643, 435] width 705 height 25
click at [341, 482] on p "Llama 3.1 8B: 16GB GPU RAM" at bounding box center [655, 480] width 679 height 25
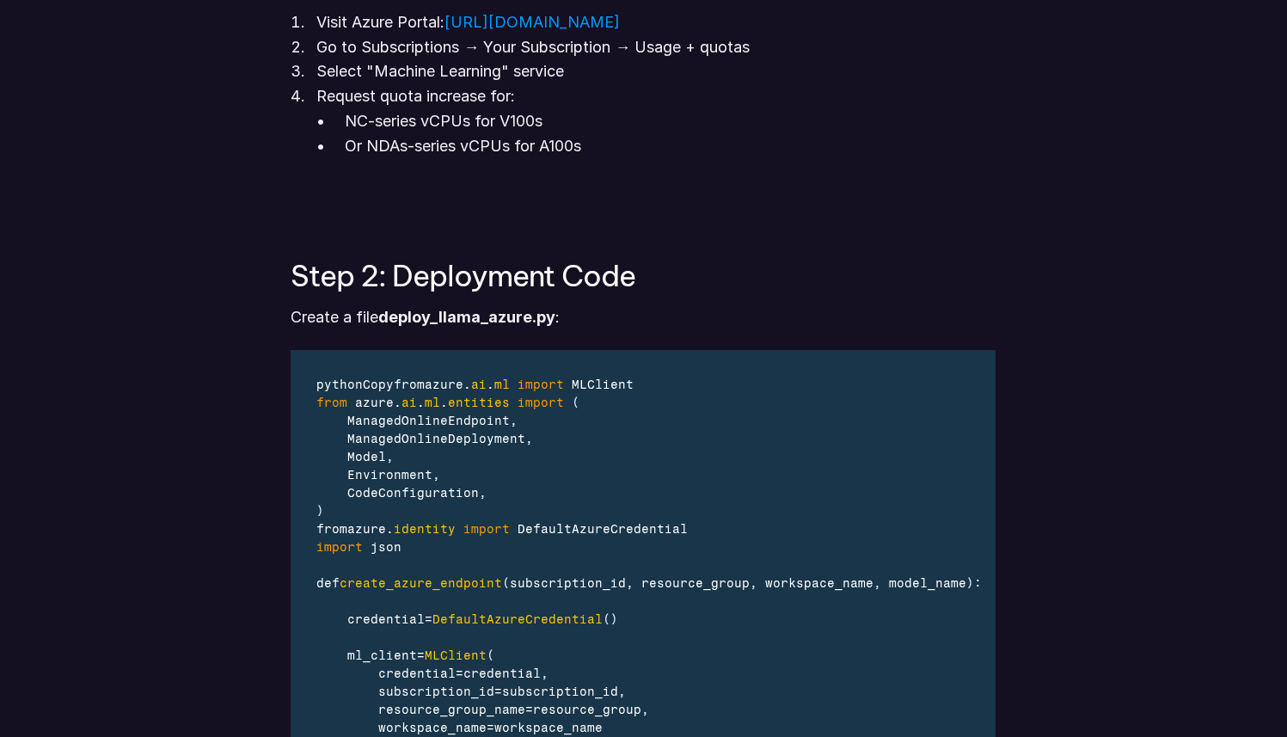
scroll to position [1998, 0]
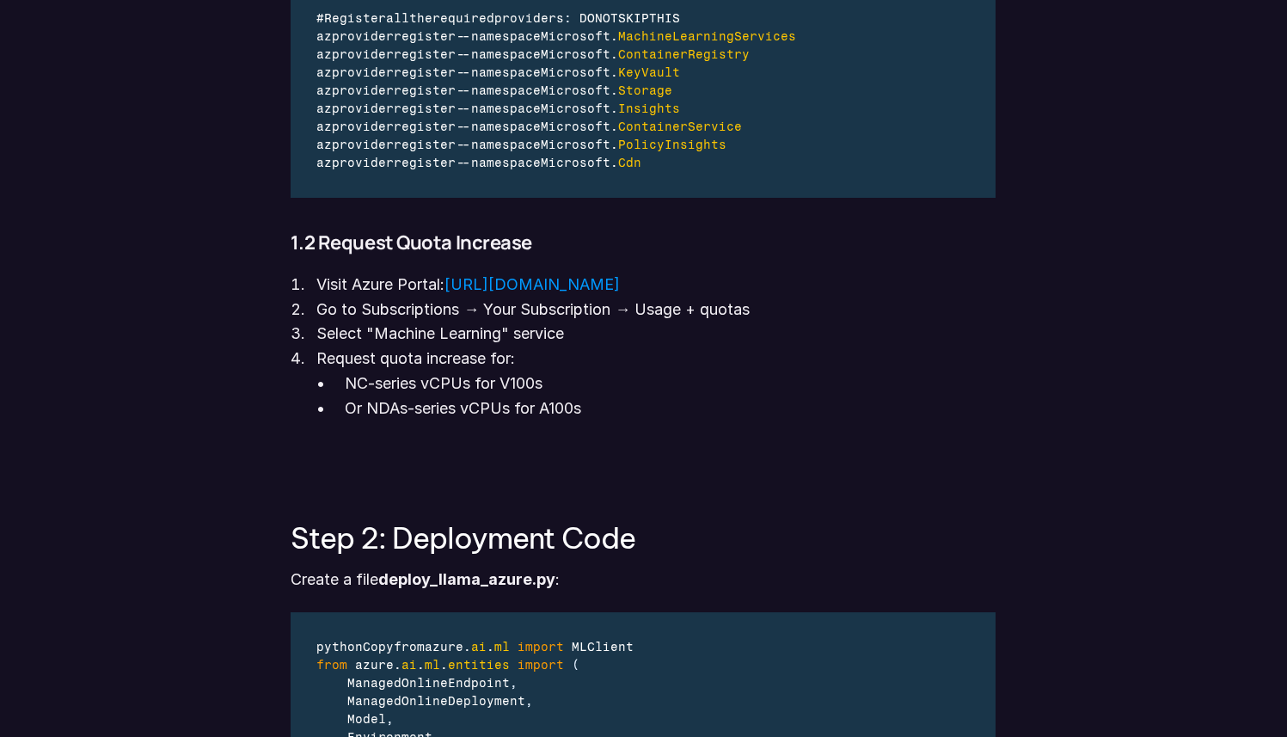
click at [542, 408] on p "Or NDAs-series vCPUs for A100s" at bounding box center [670, 408] width 651 height 25
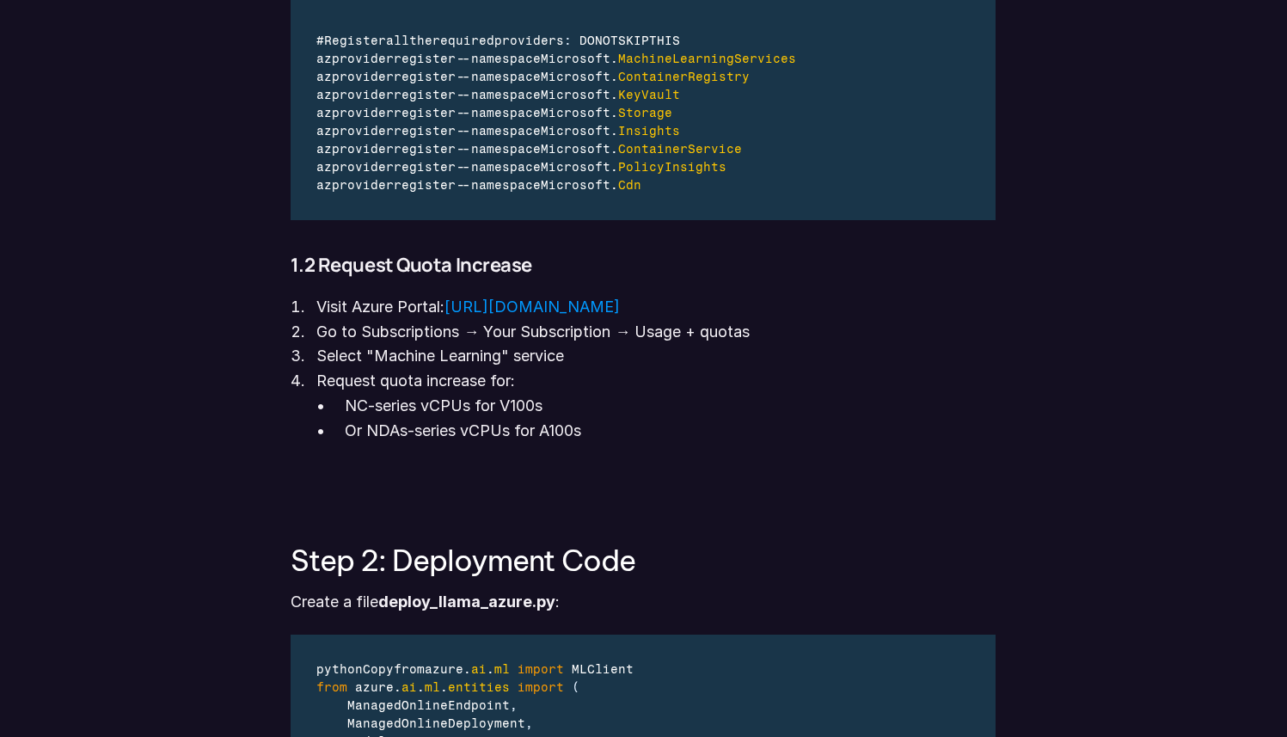
click at [614, 366] on p "Select "Machine Learning" service" at bounding box center [655, 356] width 679 height 25
click at [395, 318] on p "Visit Azure Portal: [URL][DOMAIN_NAME]" at bounding box center [655, 307] width 679 height 25
click at [477, 358] on p "Select "Machine Learning" service" at bounding box center [655, 356] width 679 height 25
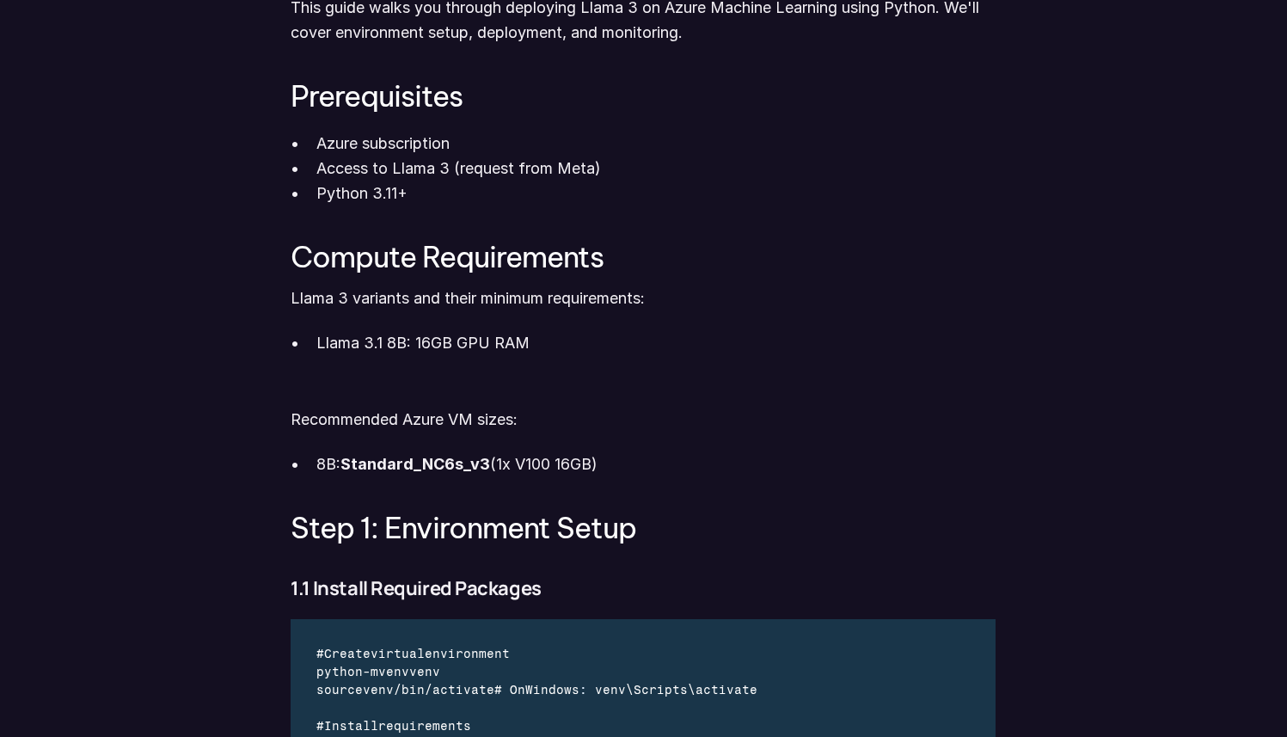
scroll to position [1048, 0]
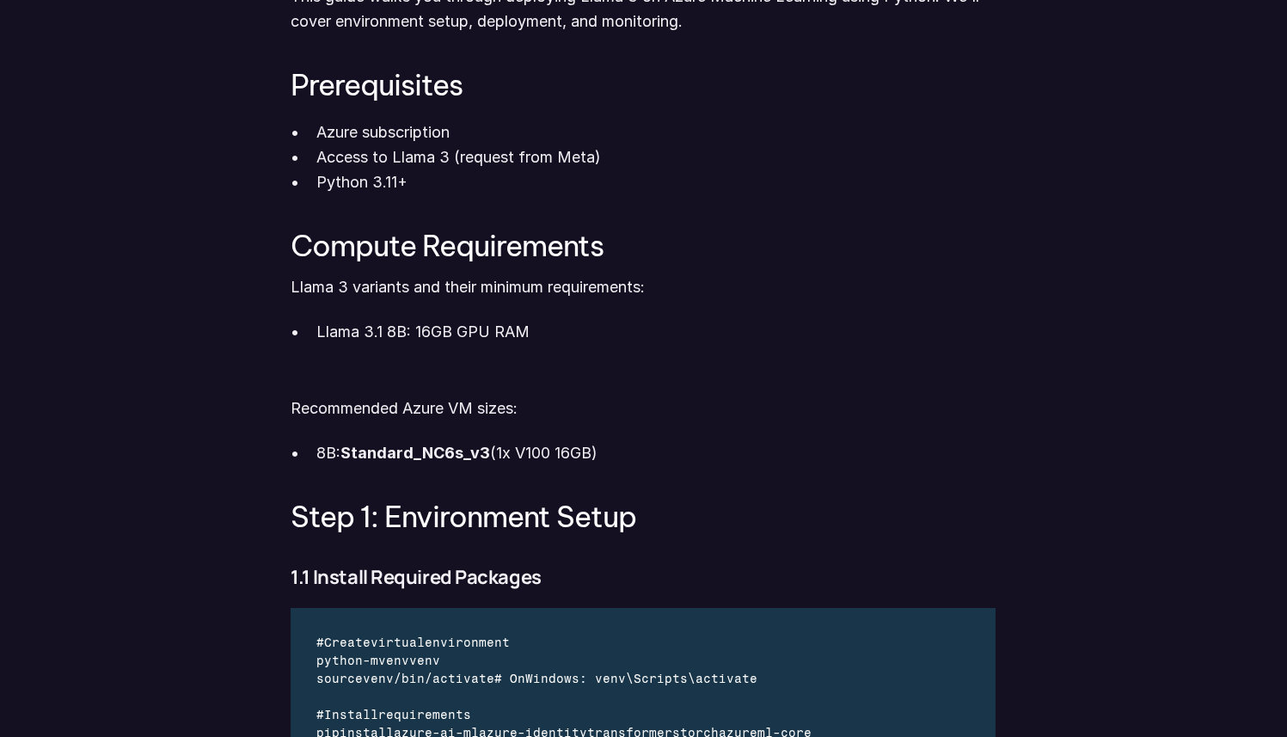
click at [552, 176] on p "Python 3.11+" at bounding box center [655, 182] width 679 height 25
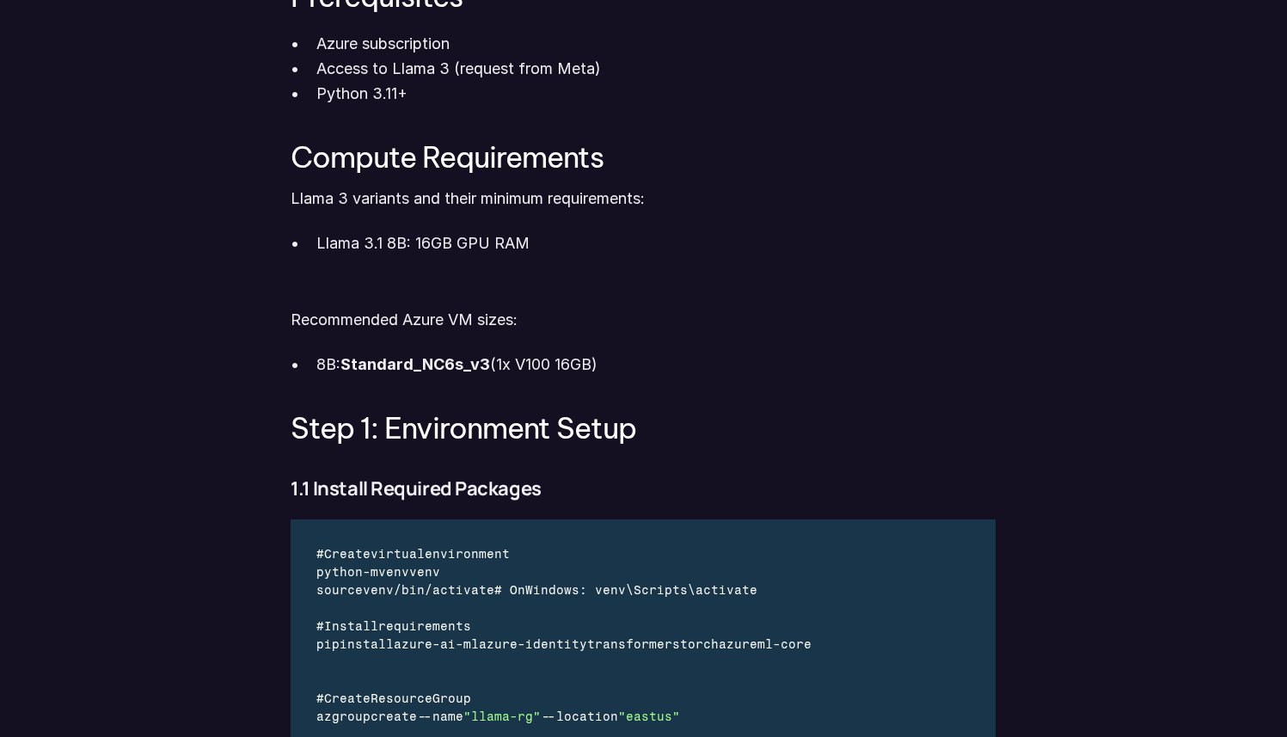
scroll to position [1148, 0]
